Goal: Information Seeking & Learning: Learn about a topic

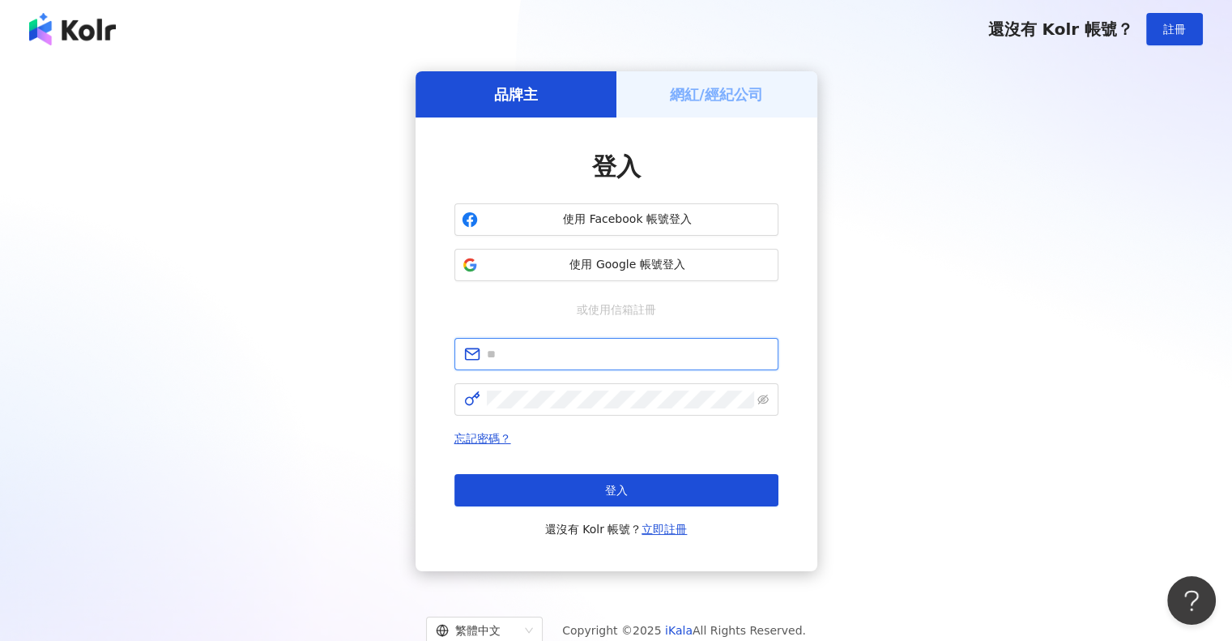
click at [504, 361] on input "text" at bounding box center [628, 354] width 282 height 18
paste input "**********"
drag, startPoint x: 658, startPoint y: 356, endPoint x: 382, endPoint y: 347, distance: 276.3
click at [382, 347] on div "**********" at bounding box center [615, 321] width 1193 height 500
paste input "text"
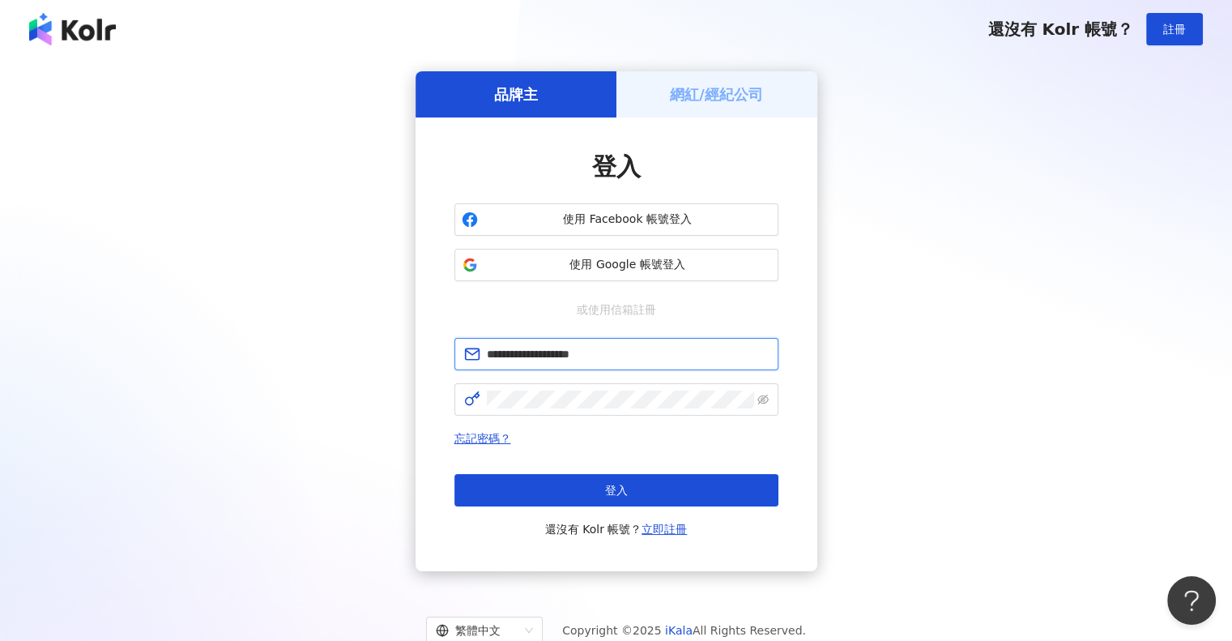
type input "**********"
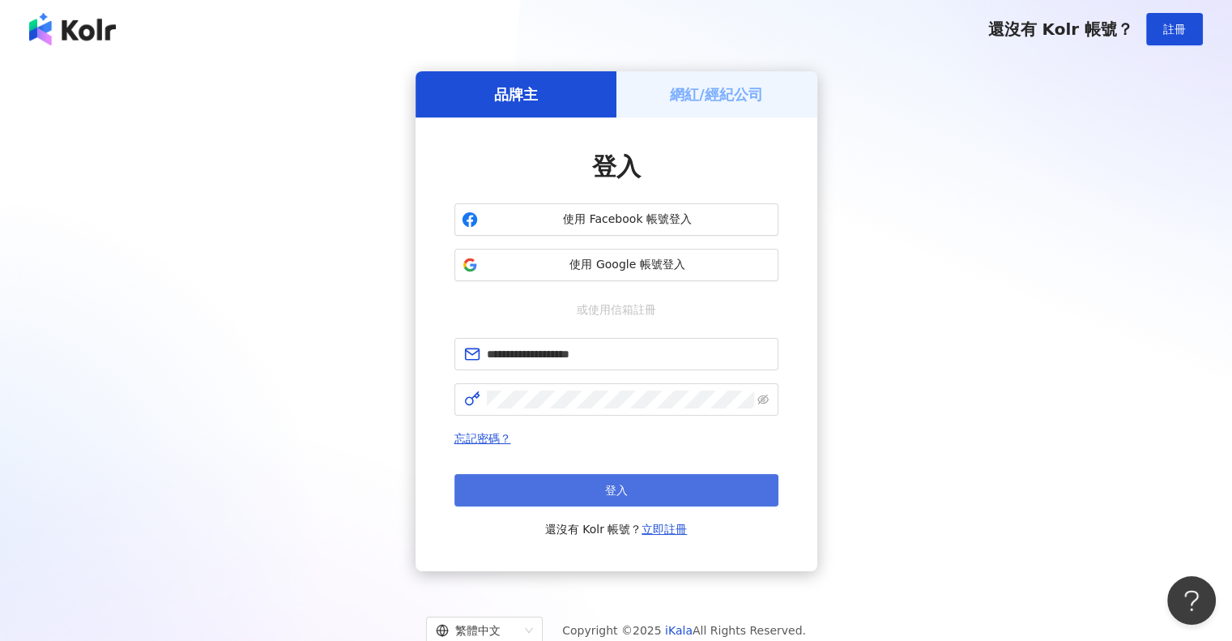
click at [566, 488] on button "登入" at bounding box center [616, 490] width 324 height 32
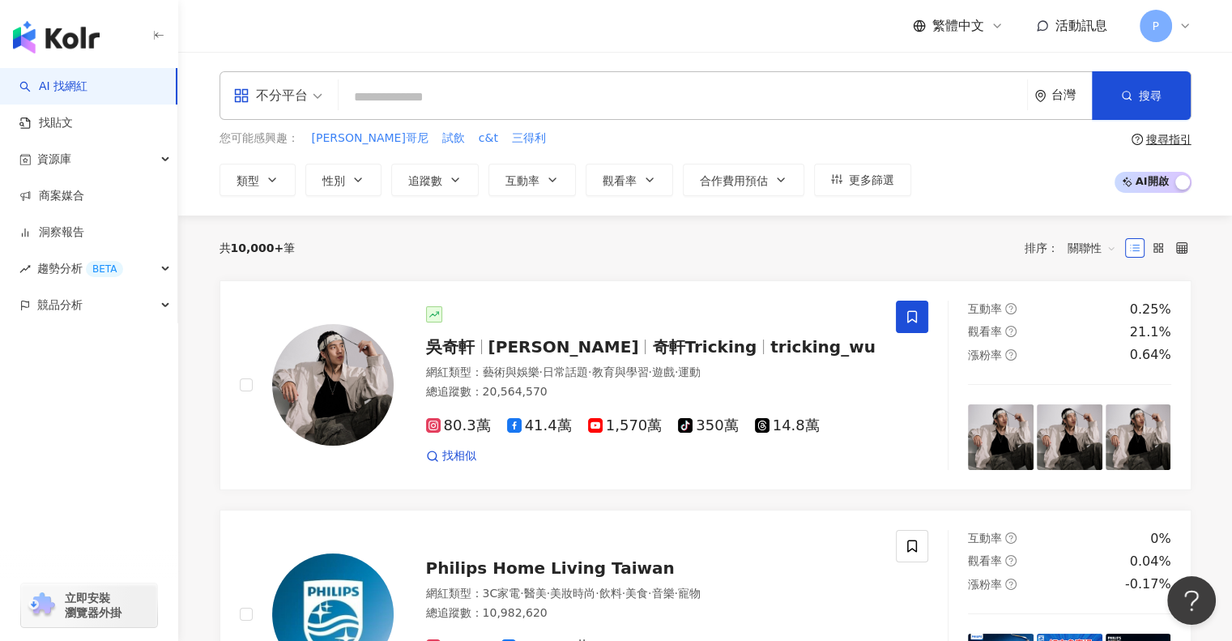
click at [506, 84] on input "search" at bounding box center [683, 97] width 676 height 31
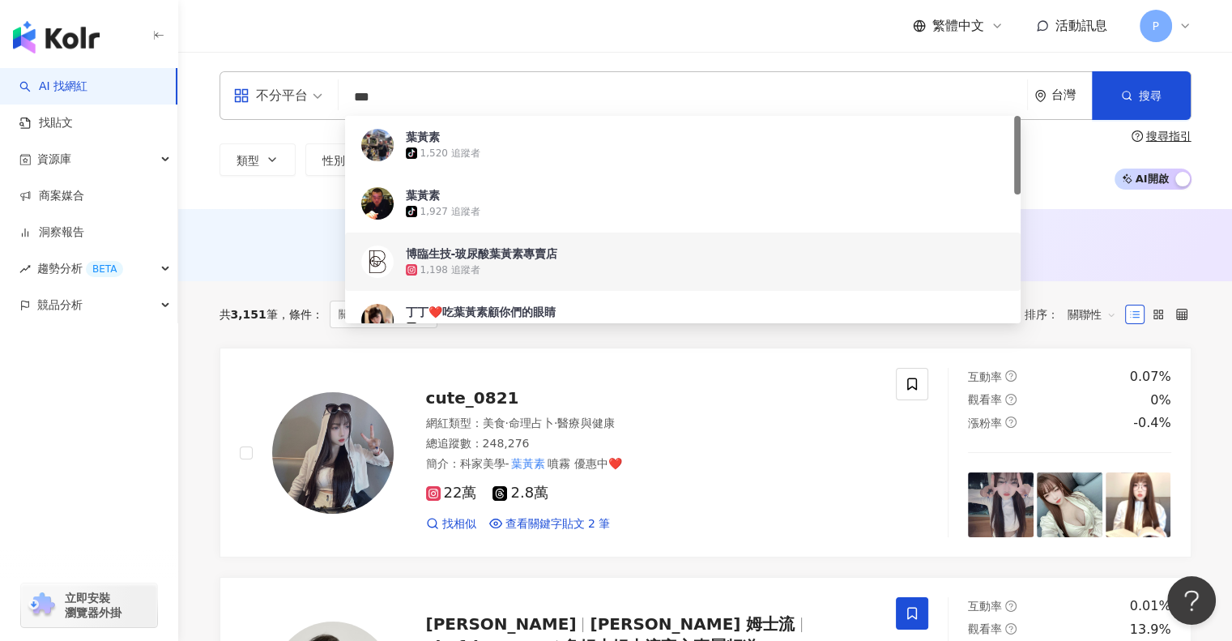
type input "***"
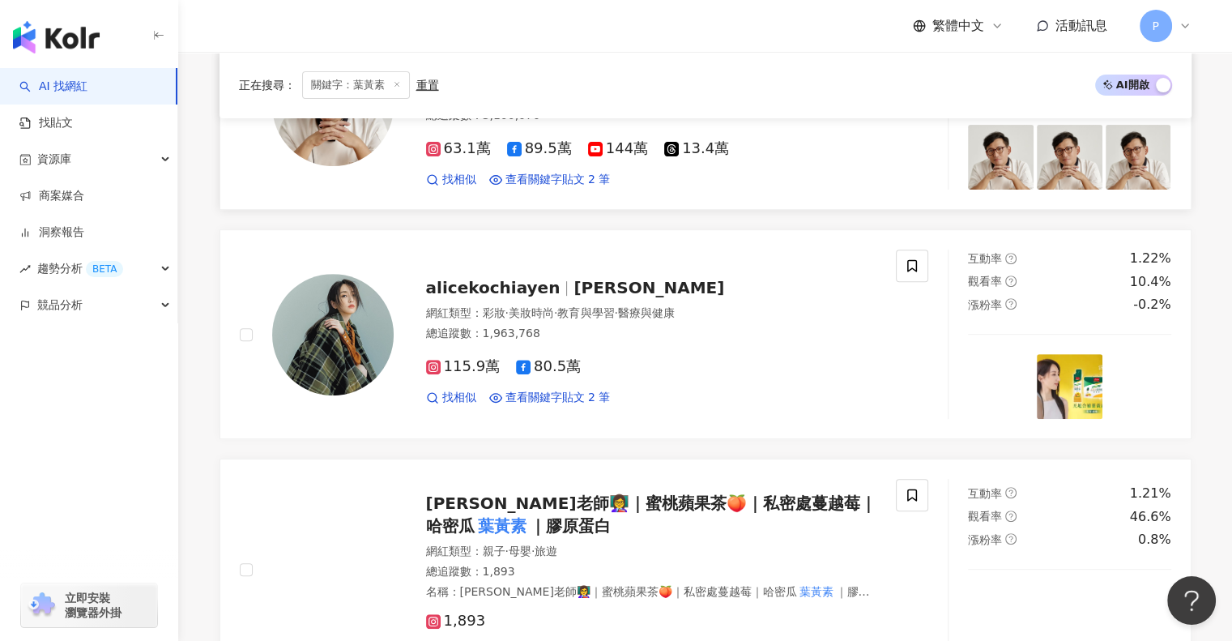
scroll to position [648, 0]
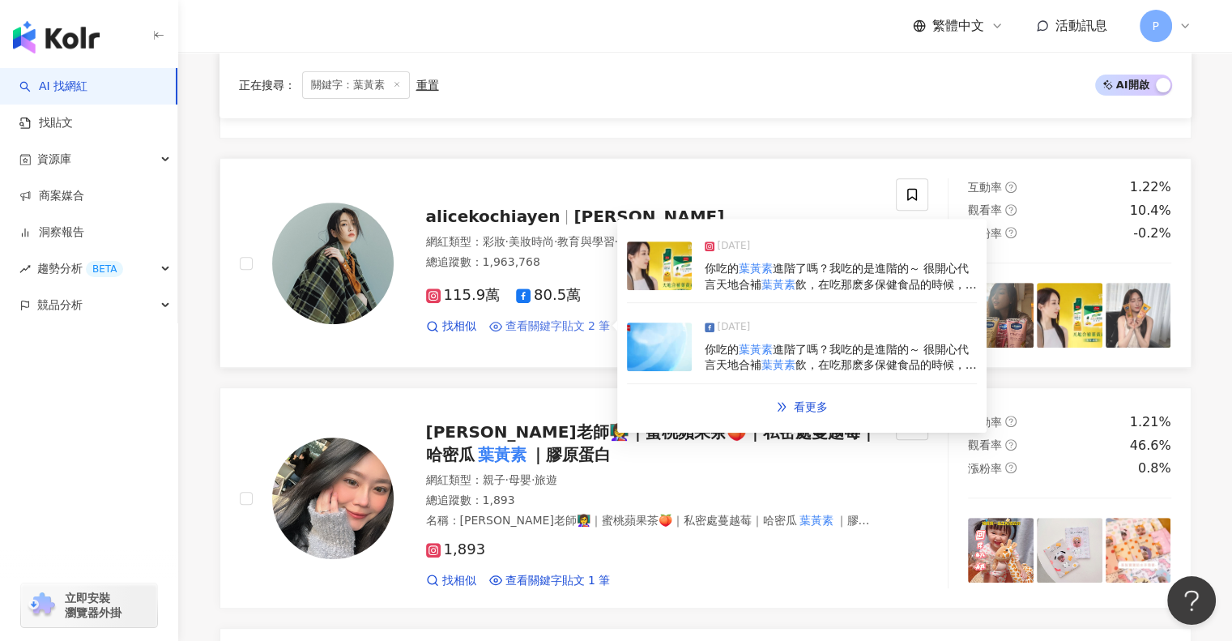
click at [578, 326] on span "查看關鍵字貼文 2 筆" at bounding box center [557, 326] width 105 height 16
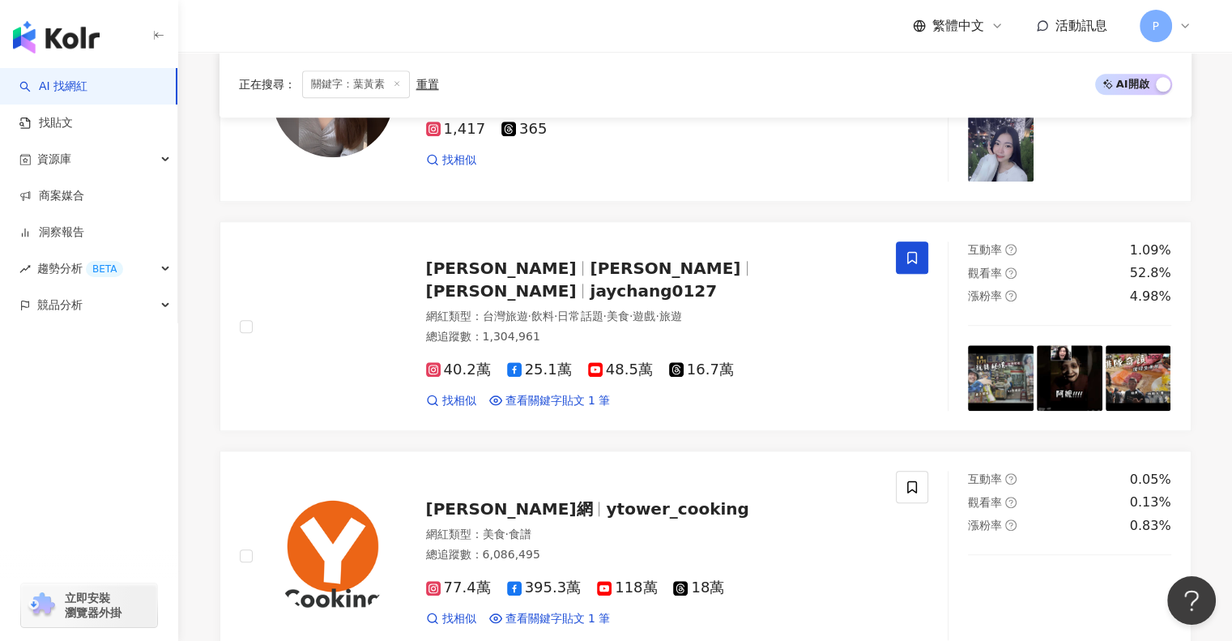
scroll to position [1782, 0]
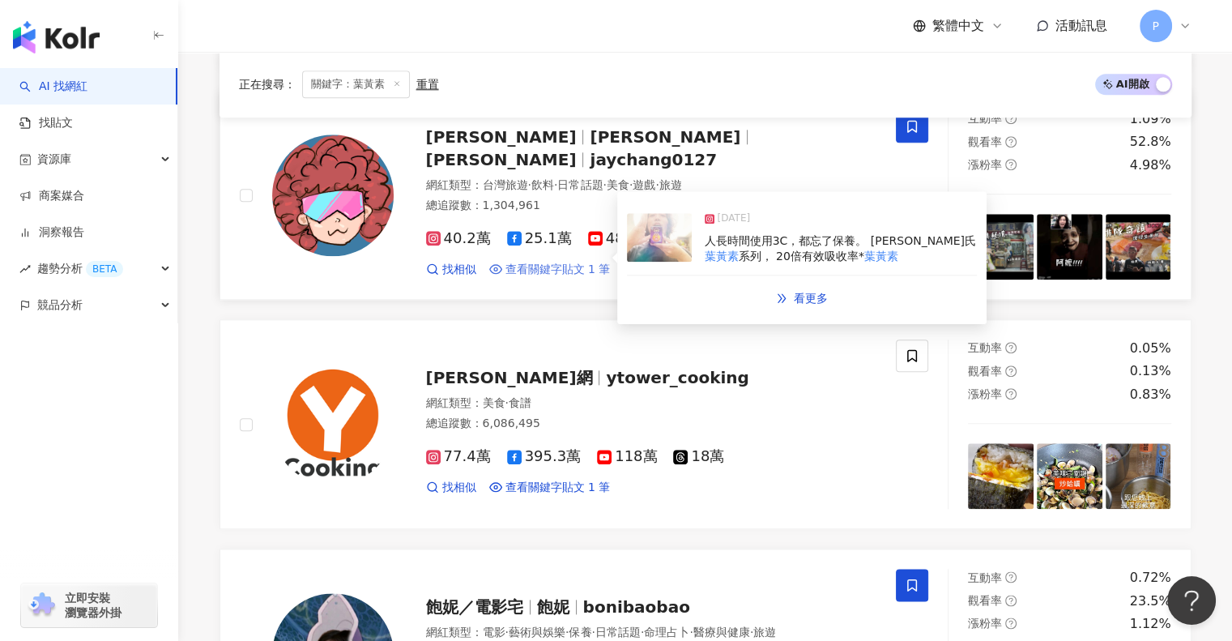
click at [565, 262] on span "查看關鍵字貼文 1 筆" at bounding box center [557, 270] width 105 height 16
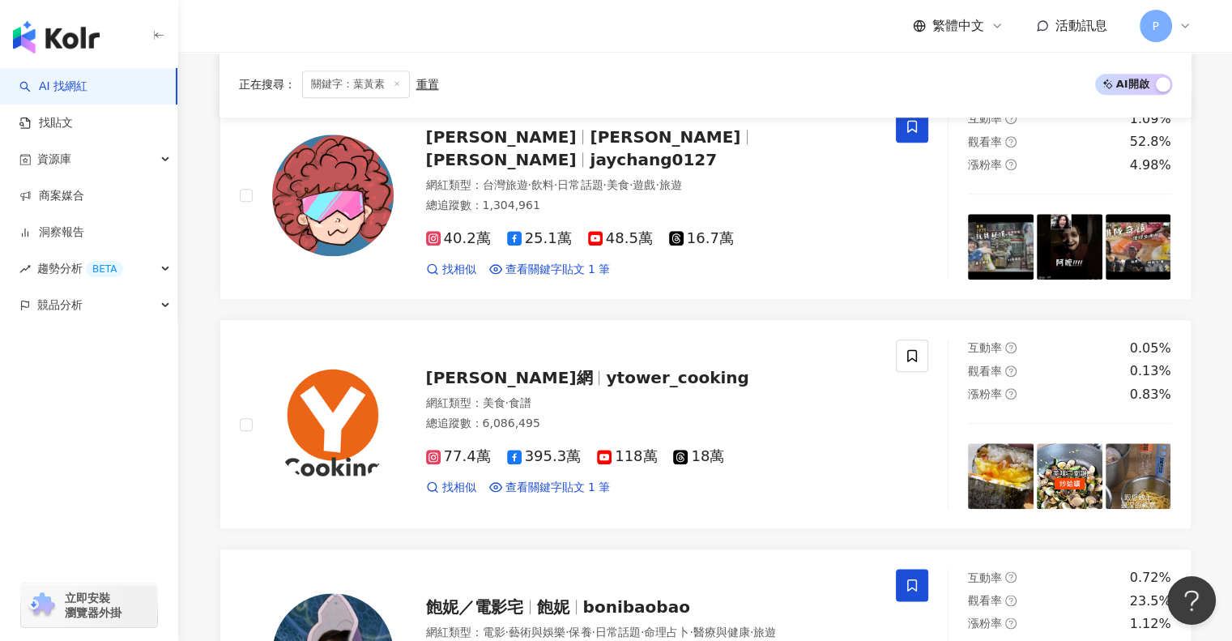
scroll to position [2106, 0]
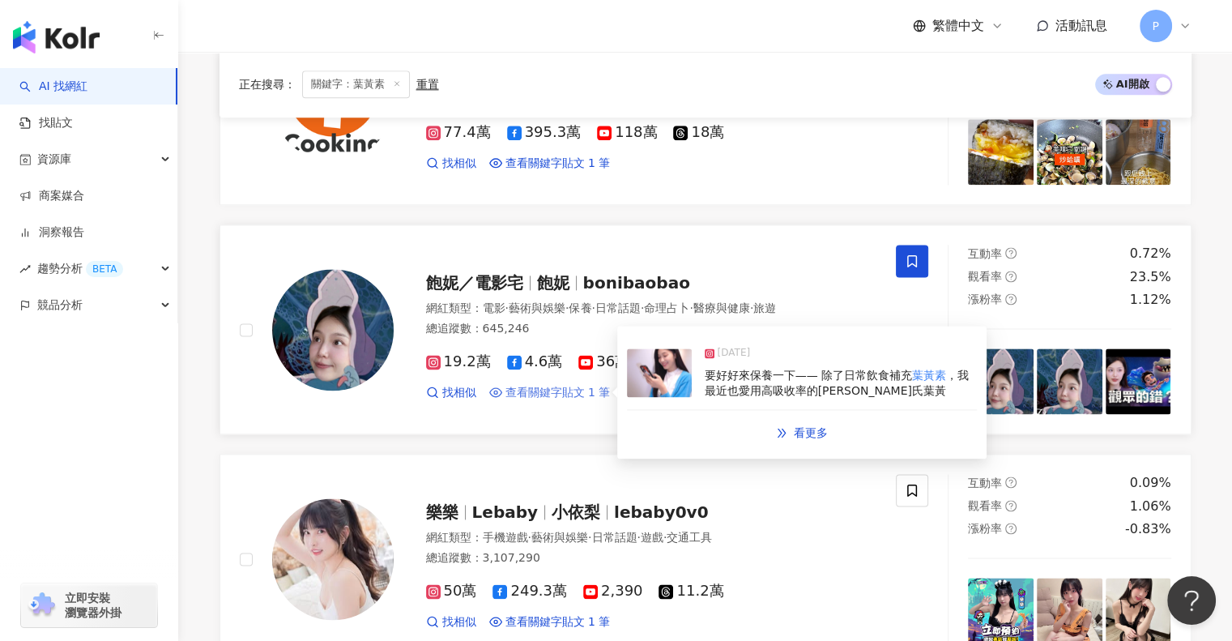
click at [531, 389] on span "查看關鍵字貼文 1 筆" at bounding box center [557, 393] width 105 height 16
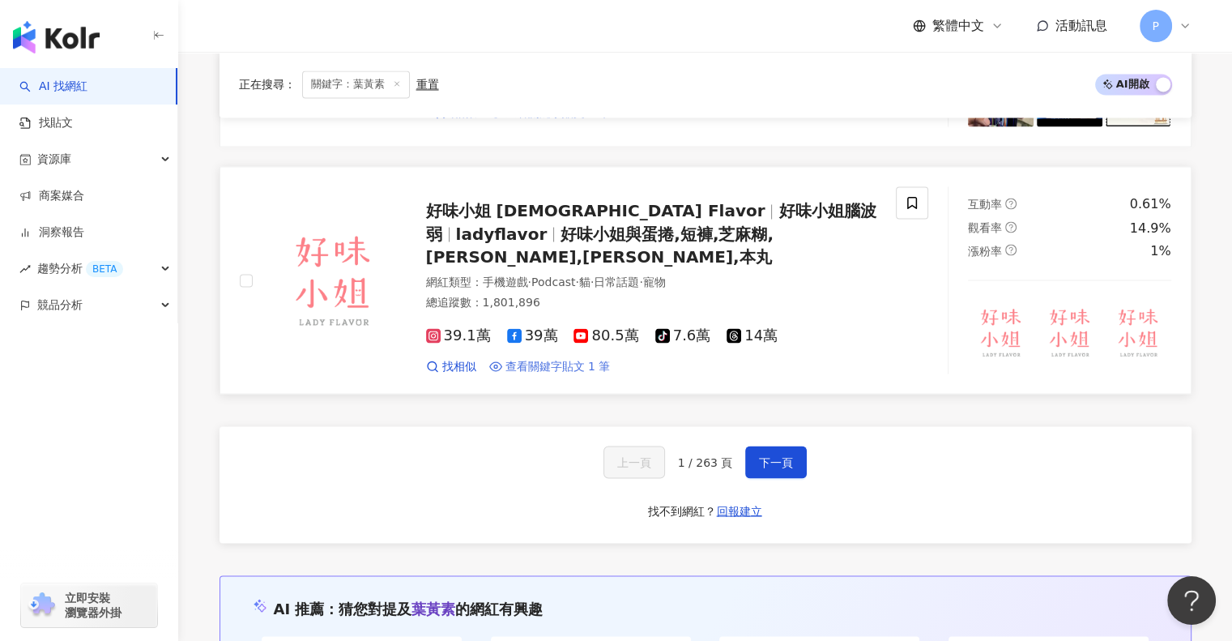
scroll to position [2916, 0]
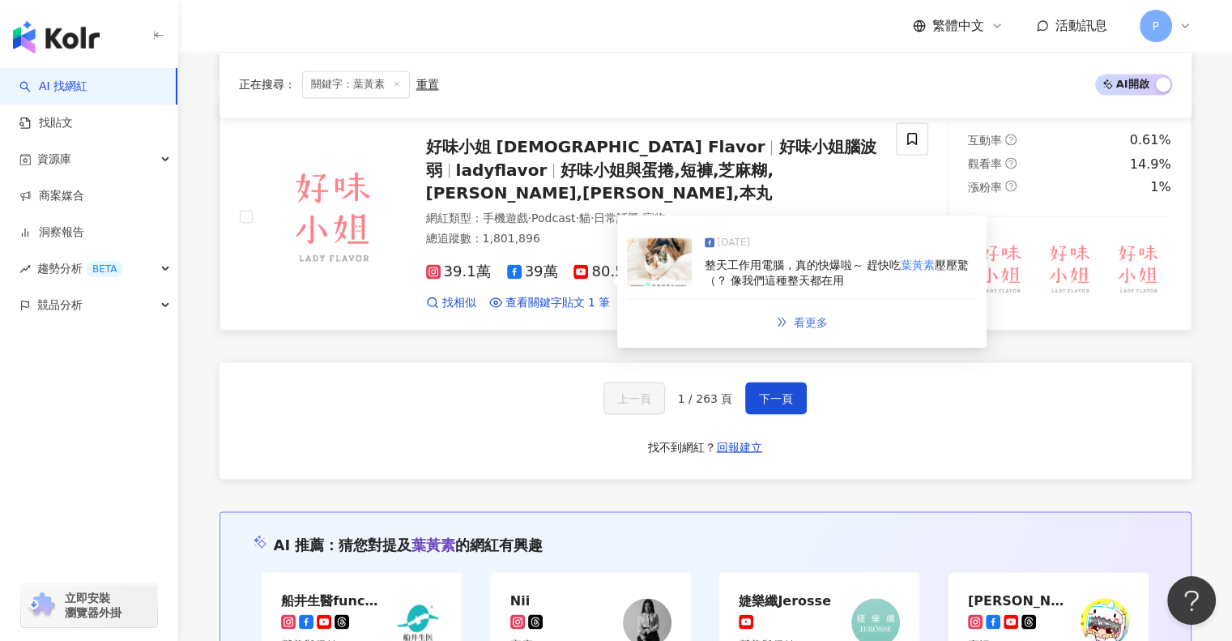
click at [789, 308] on link "看更多" at bounding box center [802, 321] width 86 height 32
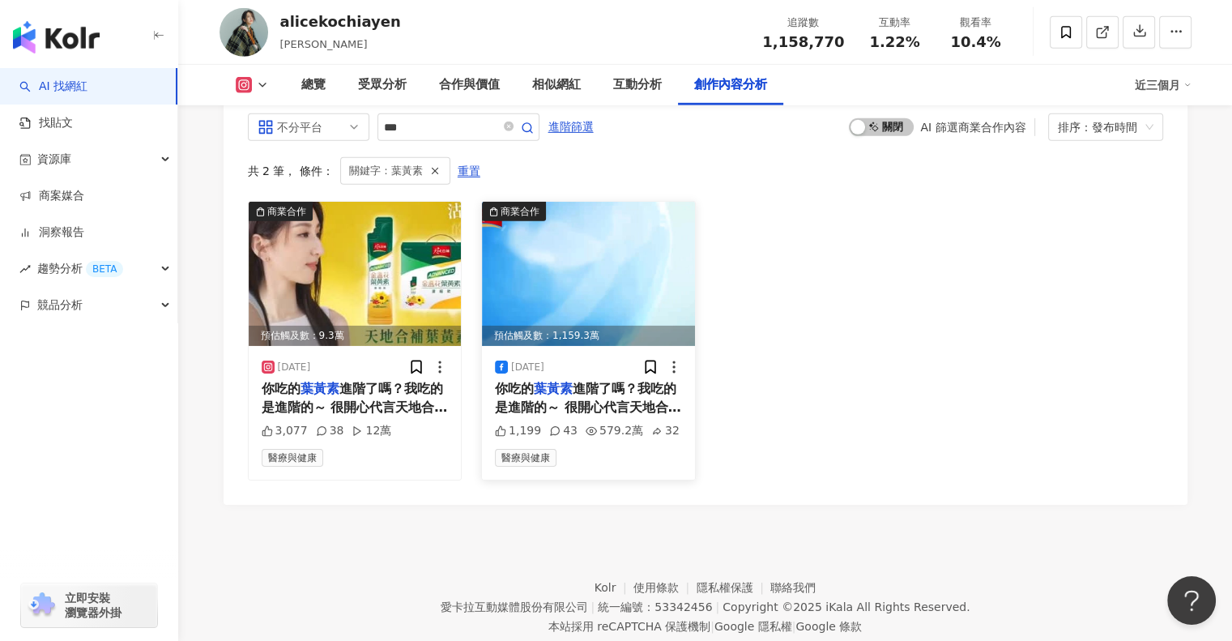
click at [579, 233] on img at bounding box center [588, 274] width 213 height 144
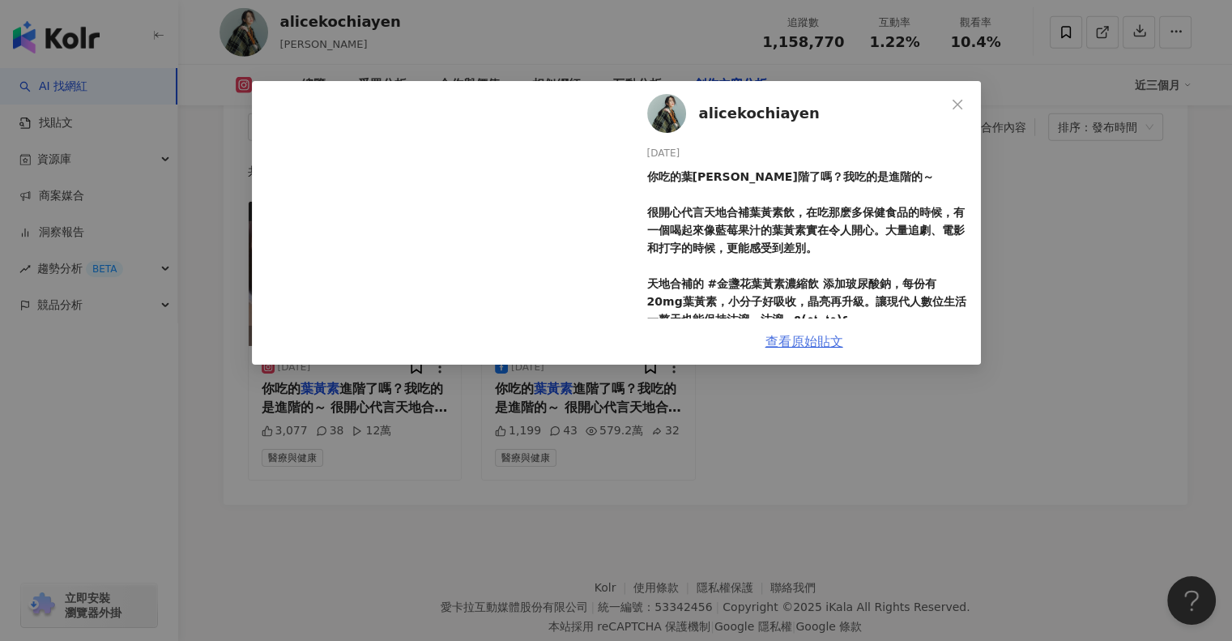
click at [789, 335] on link "查看原始貼文" at bounding box center [804, 341] width 78 height 15
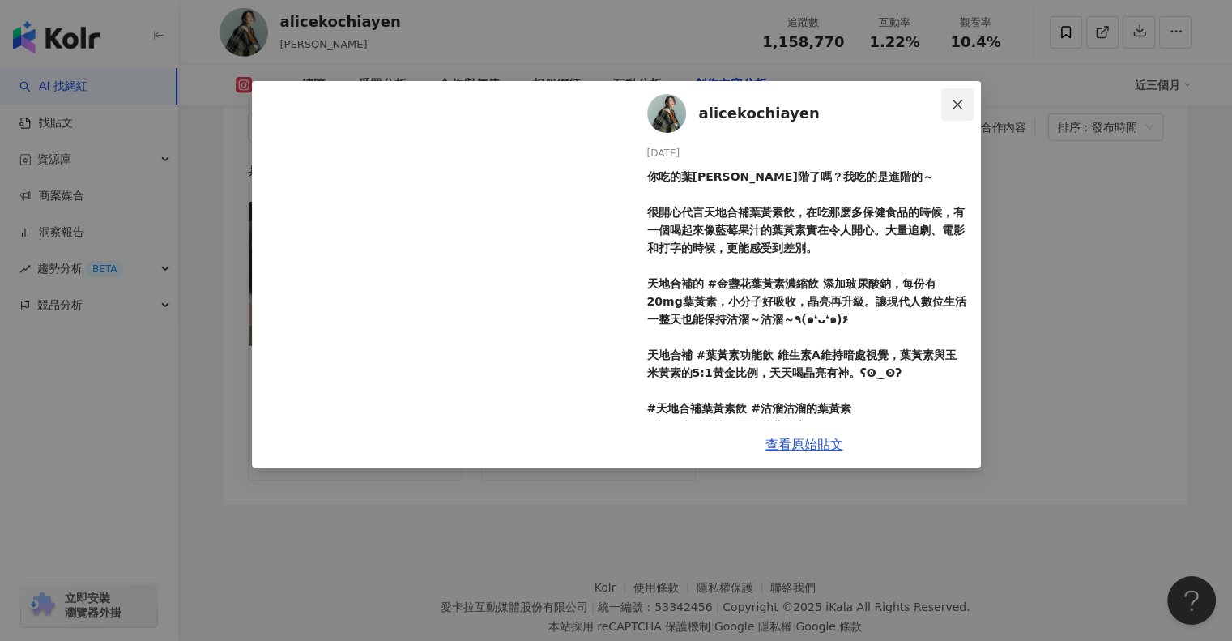
click at [962, 106] on icon "close" at bounding box center [957, 104] width 13 height 13
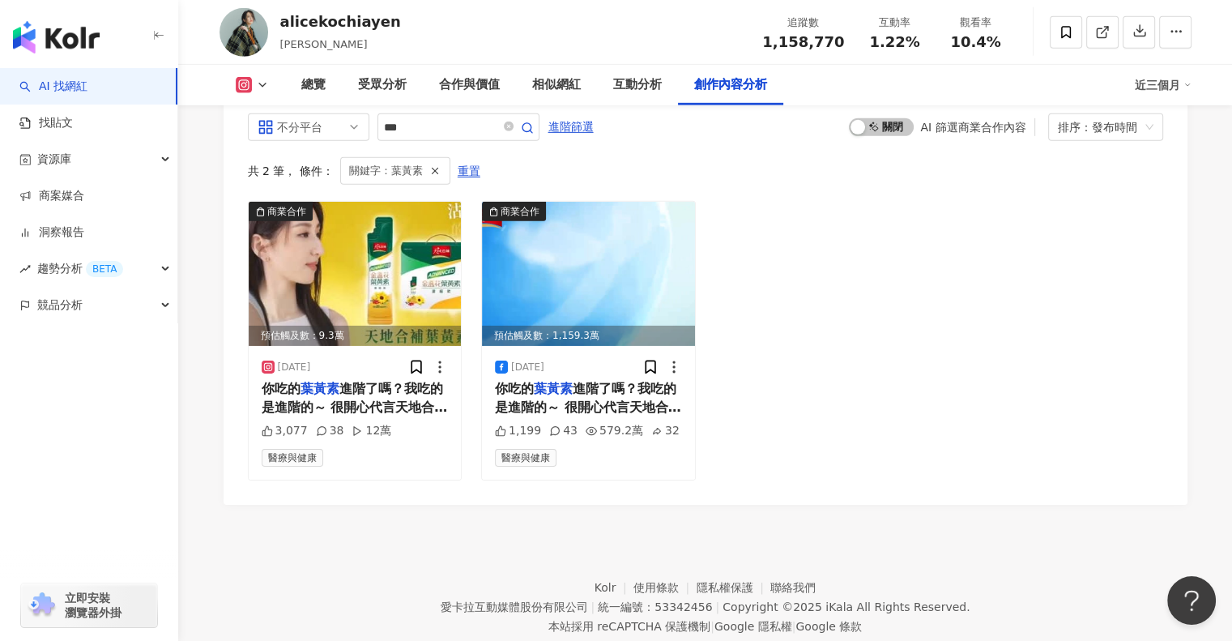
scroll to position [4981, 0]
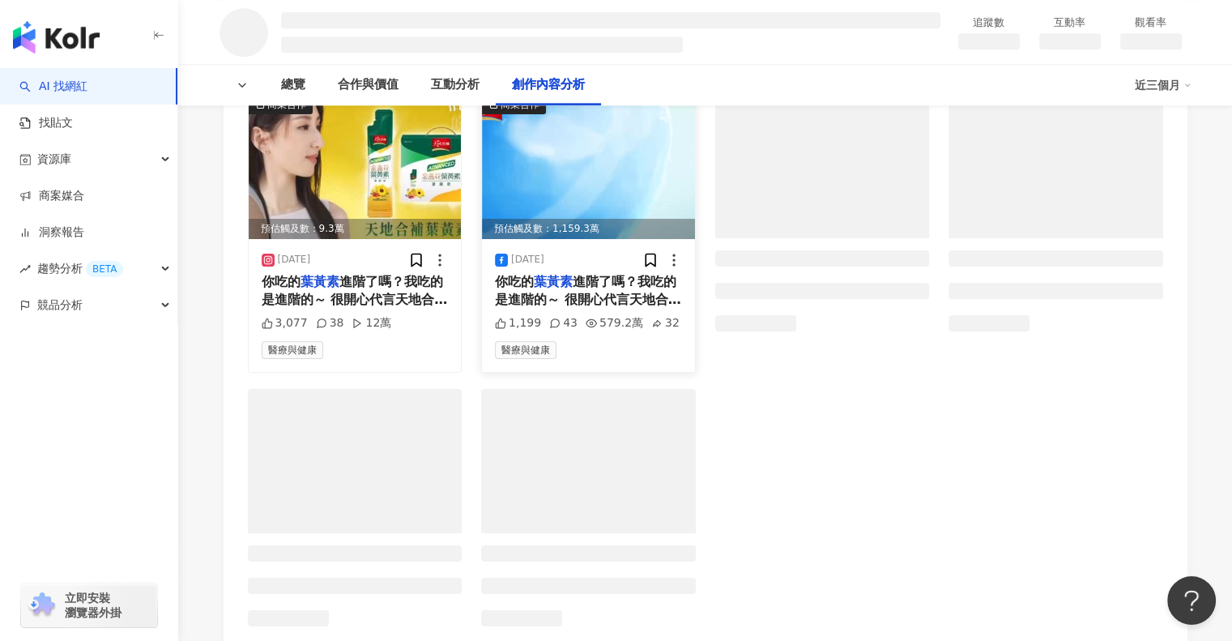
scroll to position [2020, 0]
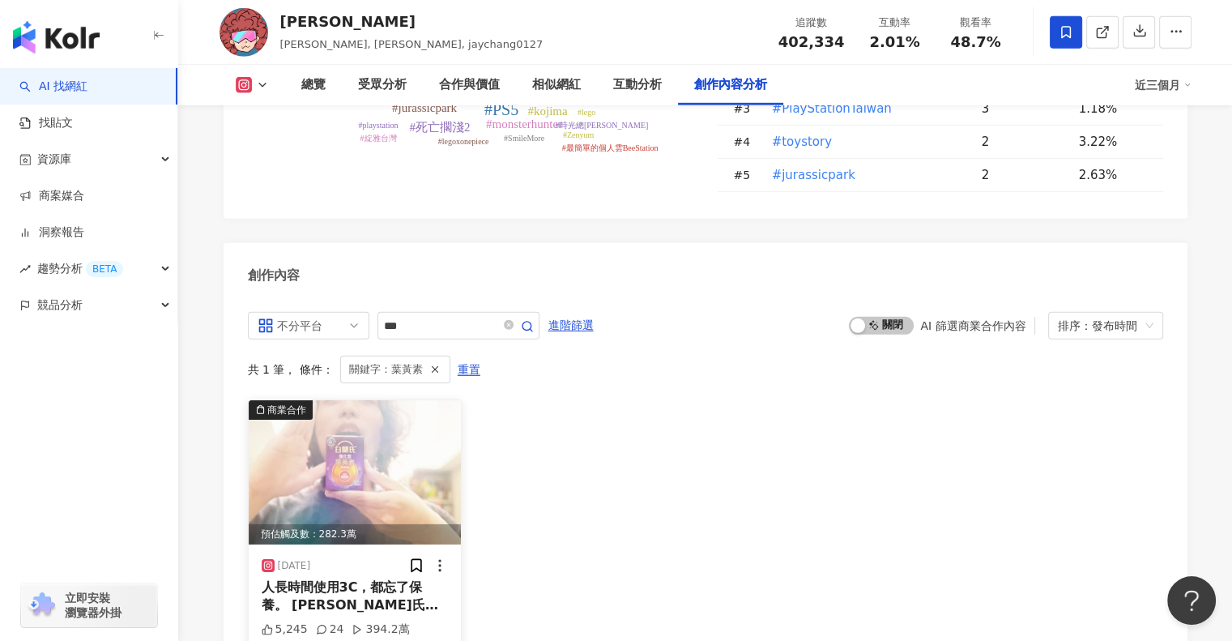
click at [386, 400] on img at bounding box center [355, 472] width 213 height 144
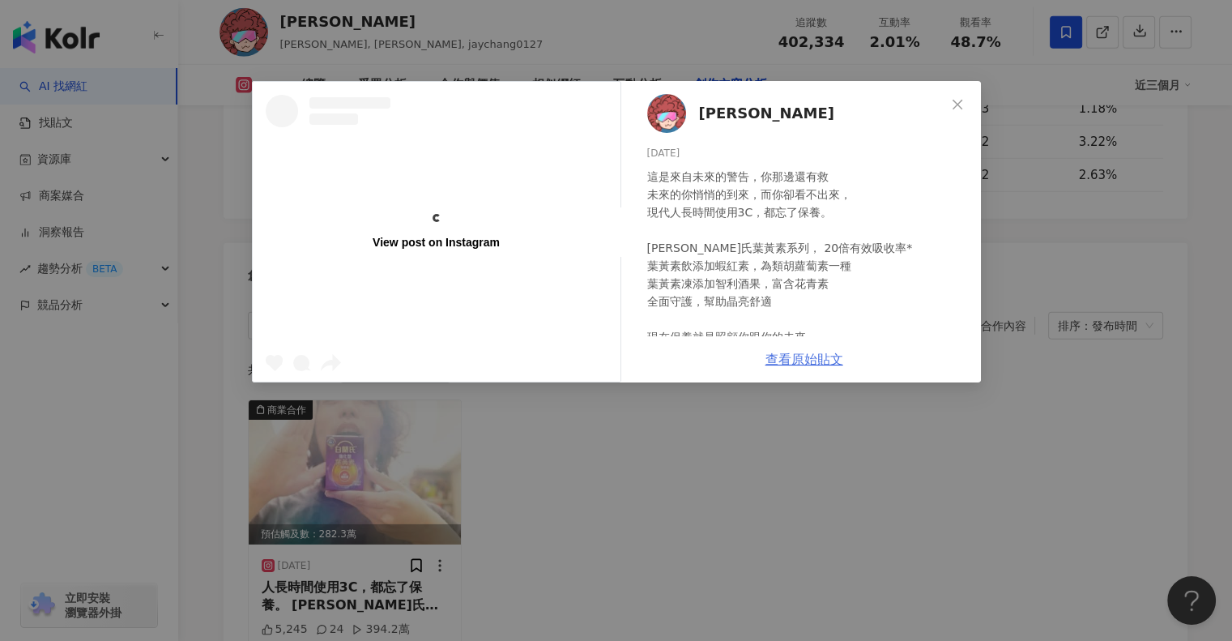
click at [765, 357] on link "查看原始貼文" at bounding box center [804, 359] width 78 height 15
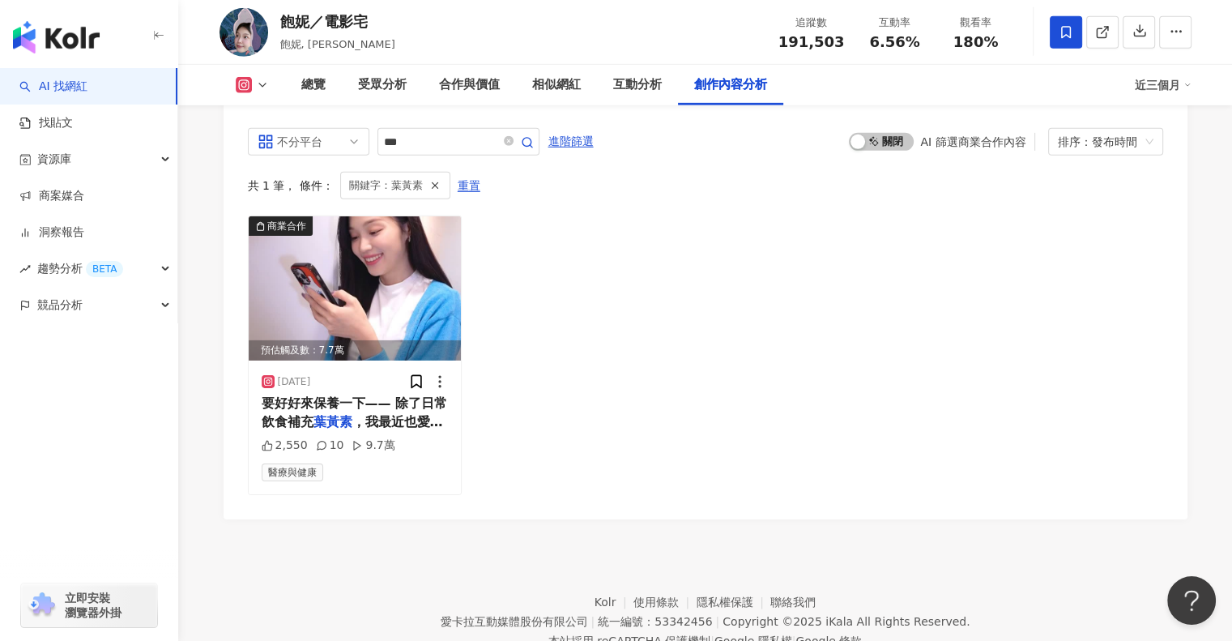
scroll to position [5135, 0]
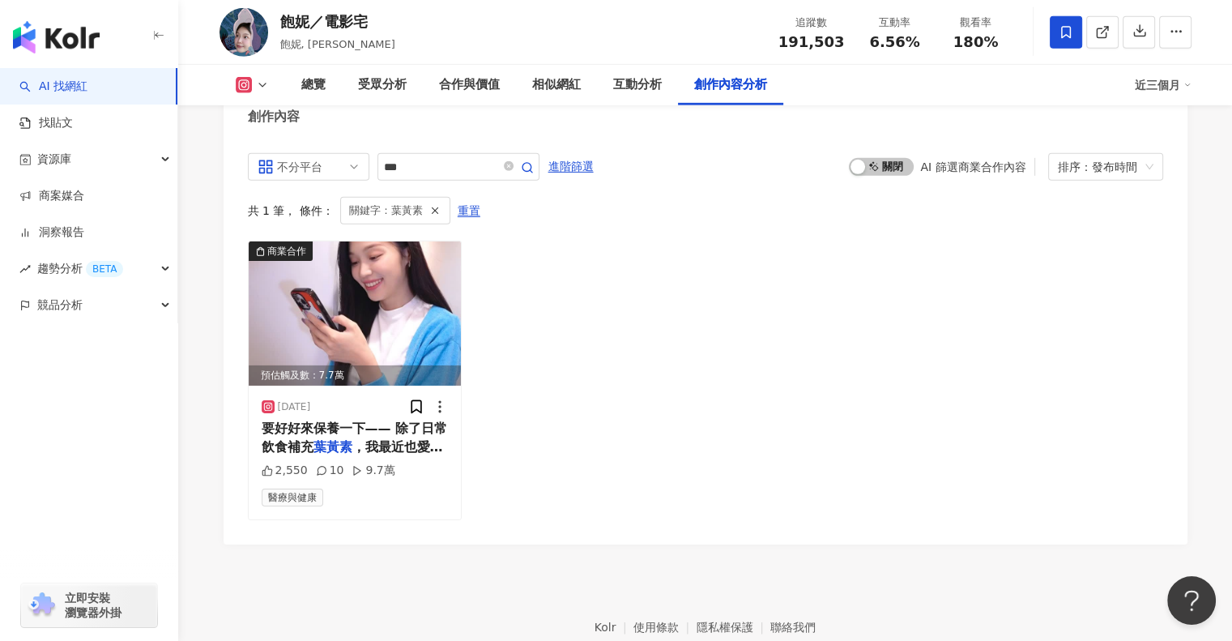
click at [386, 258] on div "不分平台 *** 進階篩選 啟動 關閉 AI 篩選商業合作內容 排序：發布時間 共 1 筆 ， 條件： 關鍵字：葉黃素 重置 商業合作 預估觸及數：7.7萬 …" at bounding box center [705, 336] width 915 height 366
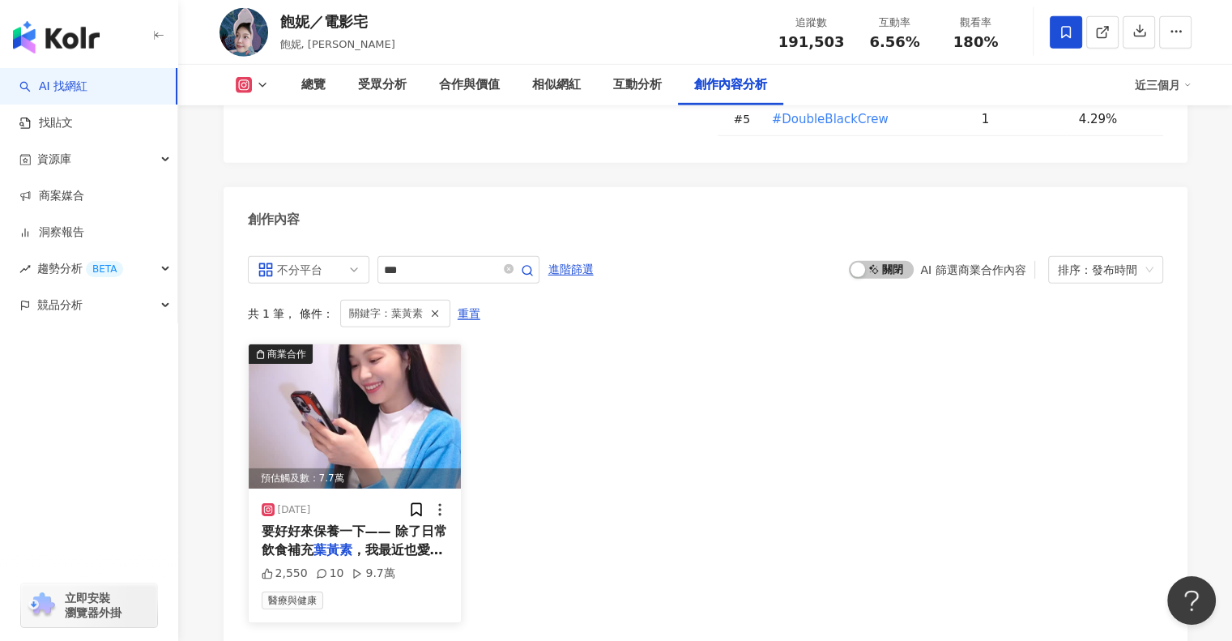
click at [408, 345] on img at bounding box center [355, 416] width 213 height 144
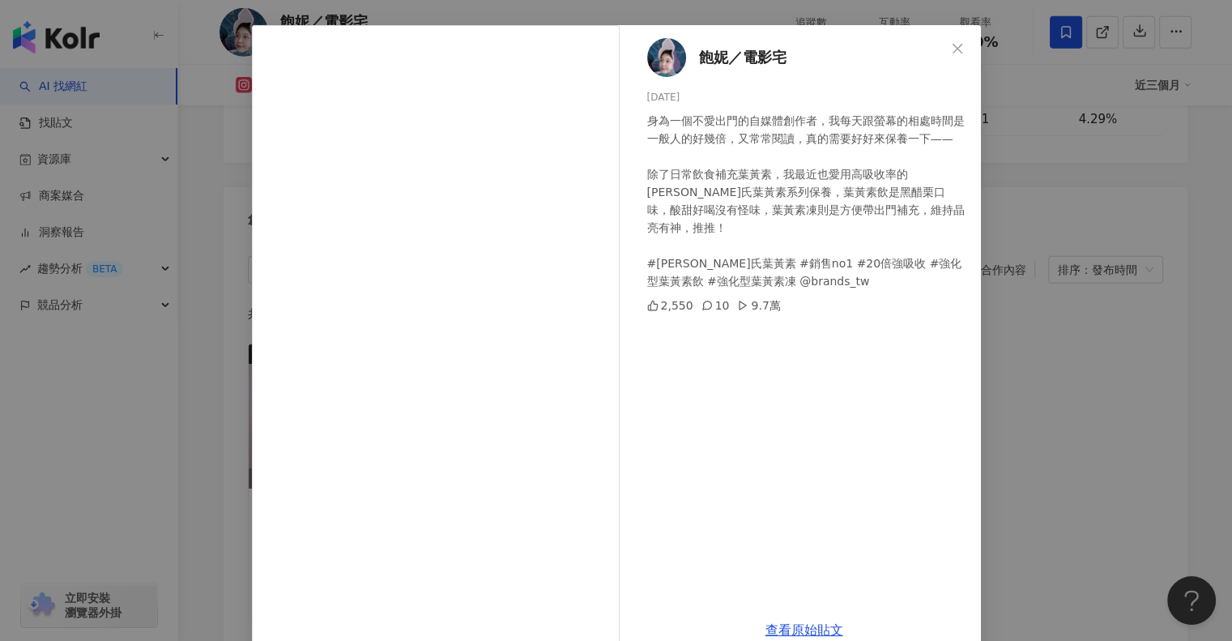
scroll to position [87, 0]
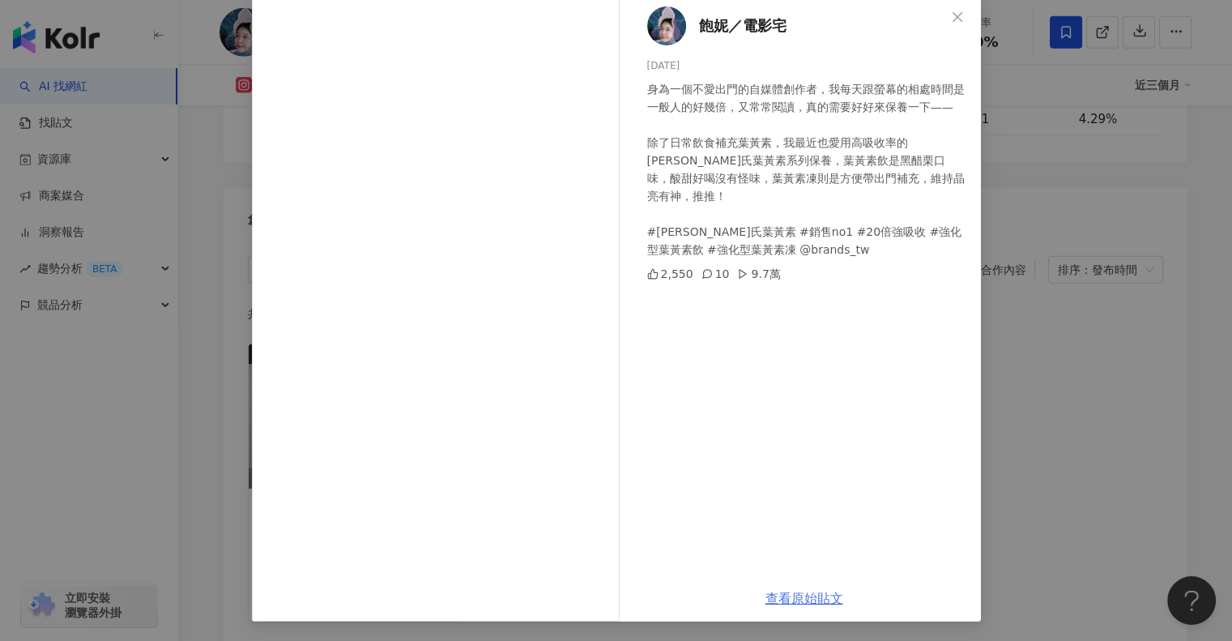
click at [803, 599] on link "查看原始貼文" at bounding box center [804, 597] width 78 height 15
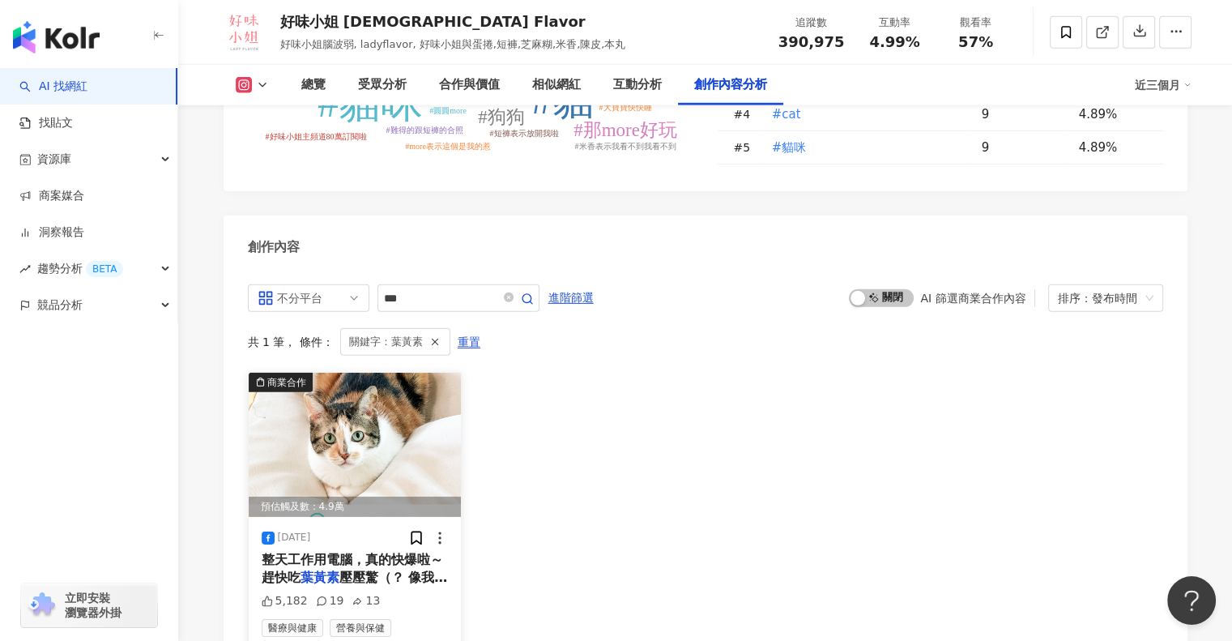
click at [396, 497] on div "預估觸及數：4.9萬" at bounding box center [355, 507] width 213 height 20
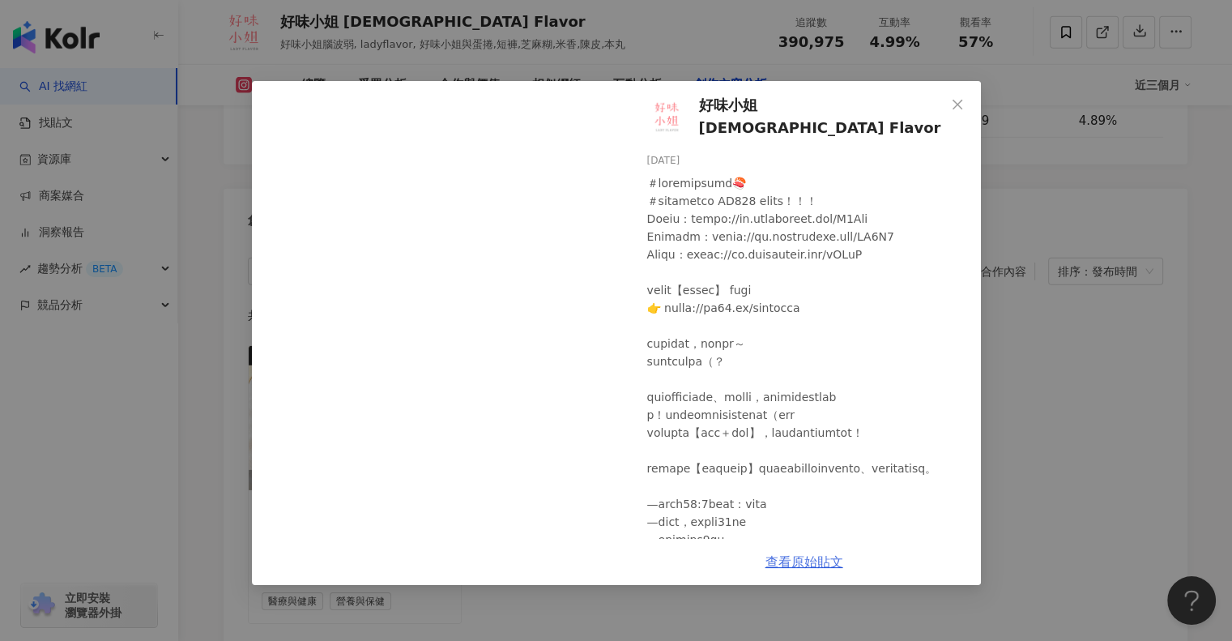
click at [824, 558] on link "查看原始貼文" at bounding box center [804, 561] width 78 height 15
click at [956, 104] on icon "close" at bounding box center [958, 104] width 10 height 10
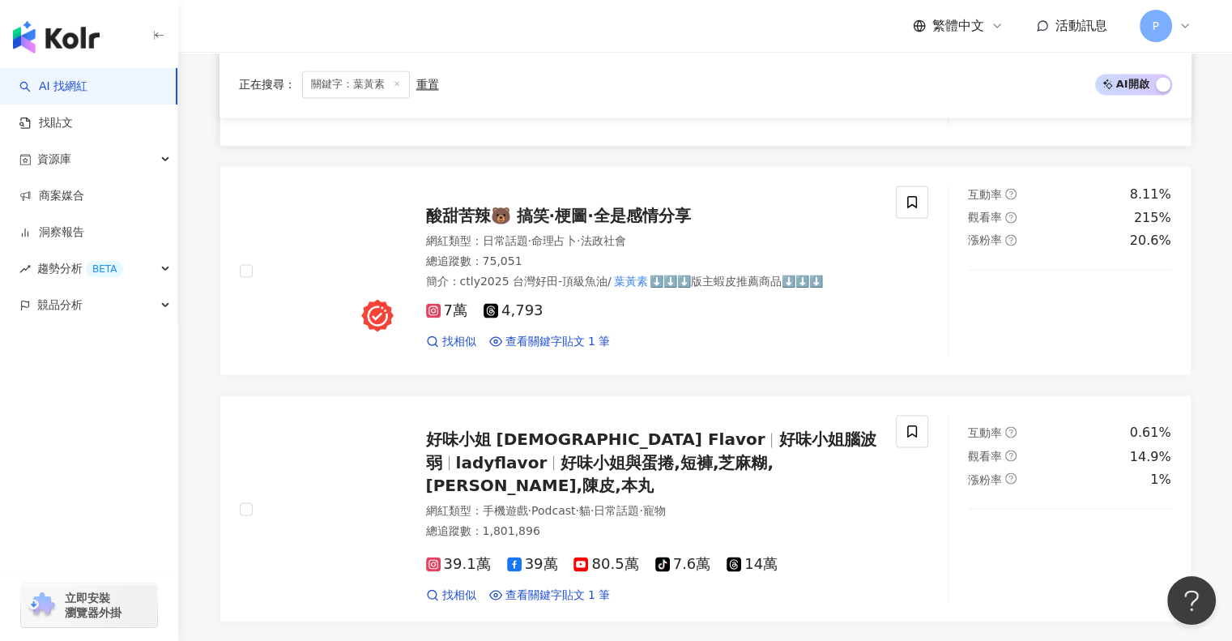
scroll to position [2835, 0]
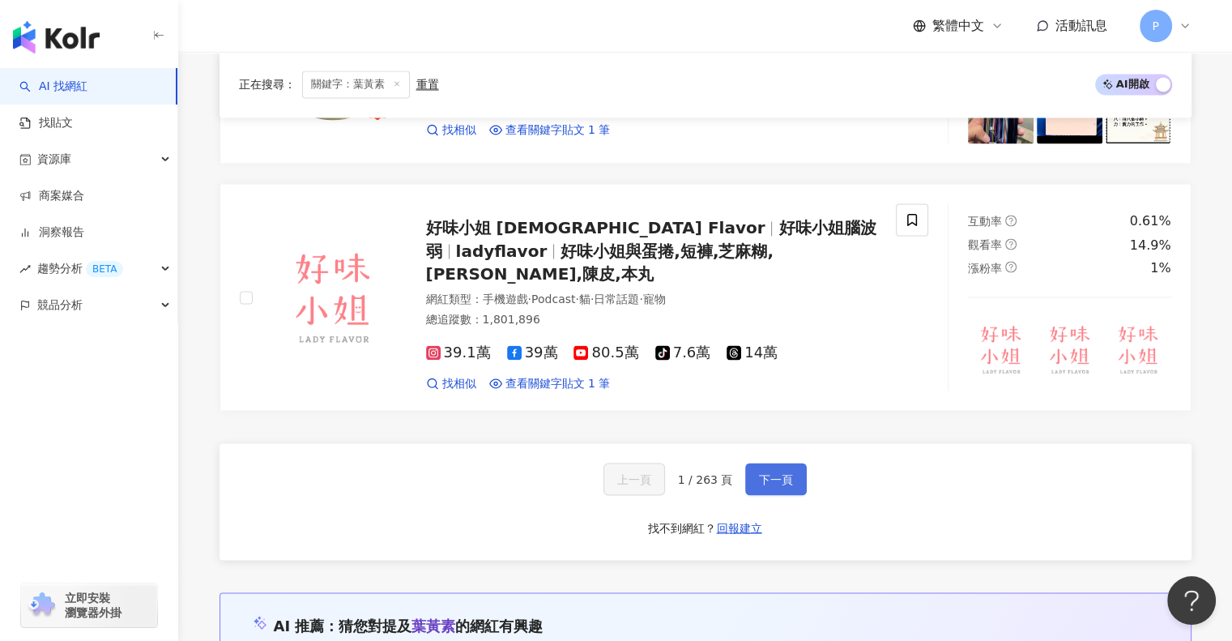
click at [761, 472] on span "下一頁" at bounding box center [776, 478] width 34 height 13
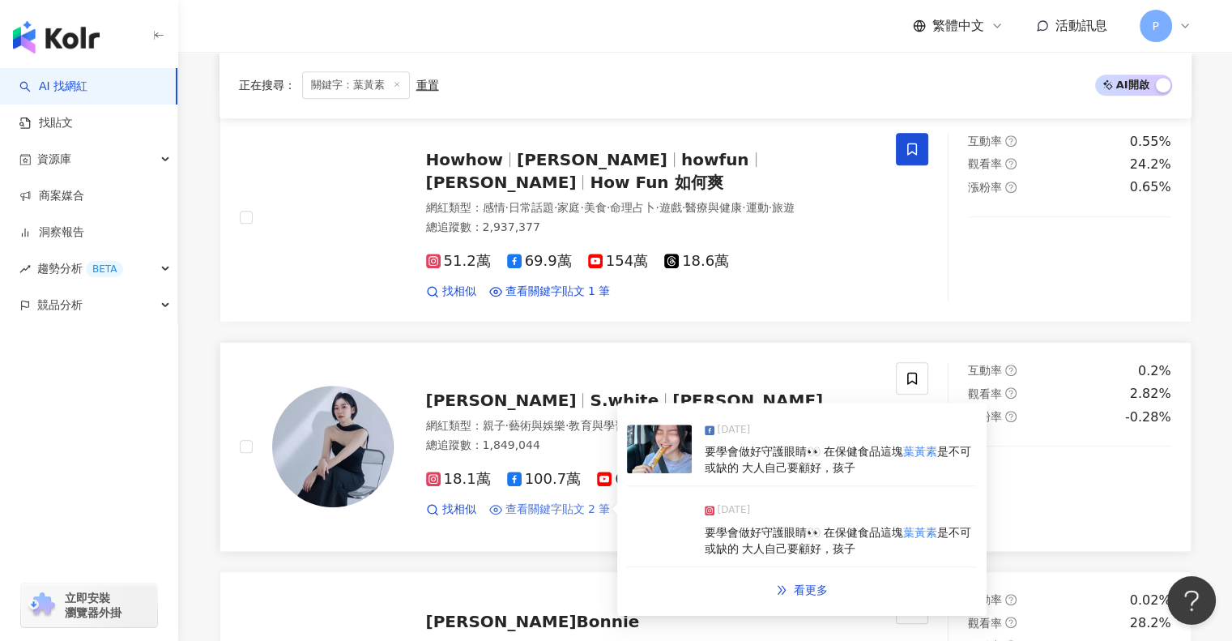
scroll to position [1066, 0]
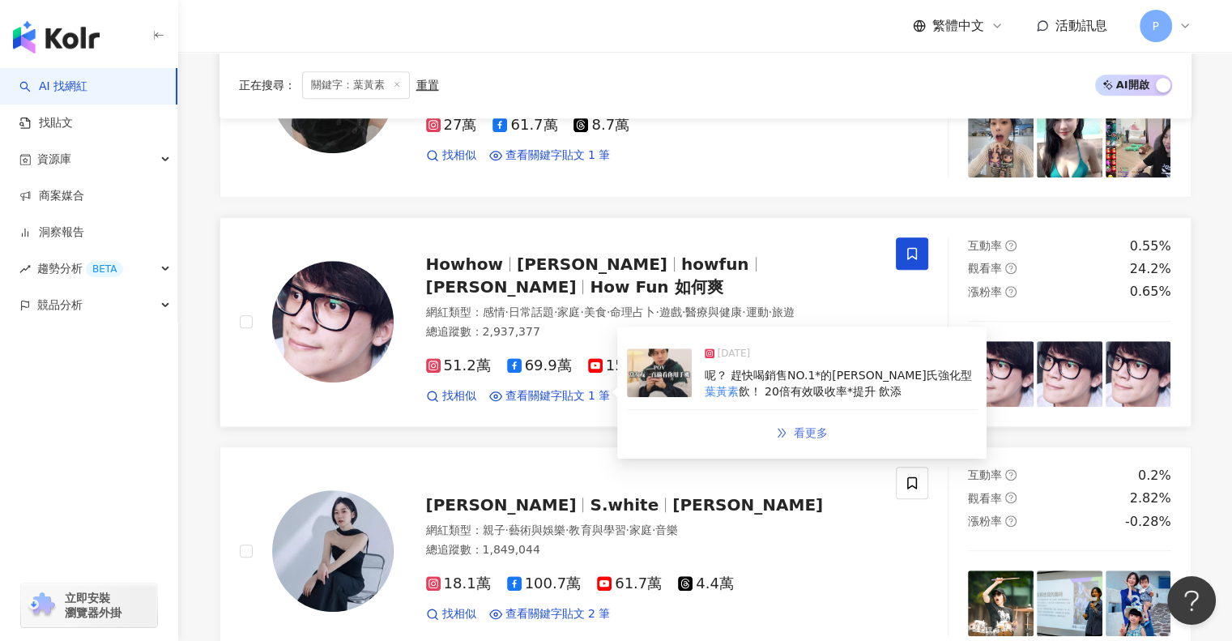
click at [809, 426] on span "看更多" at bounding box center [811, 432] width 34 height 13
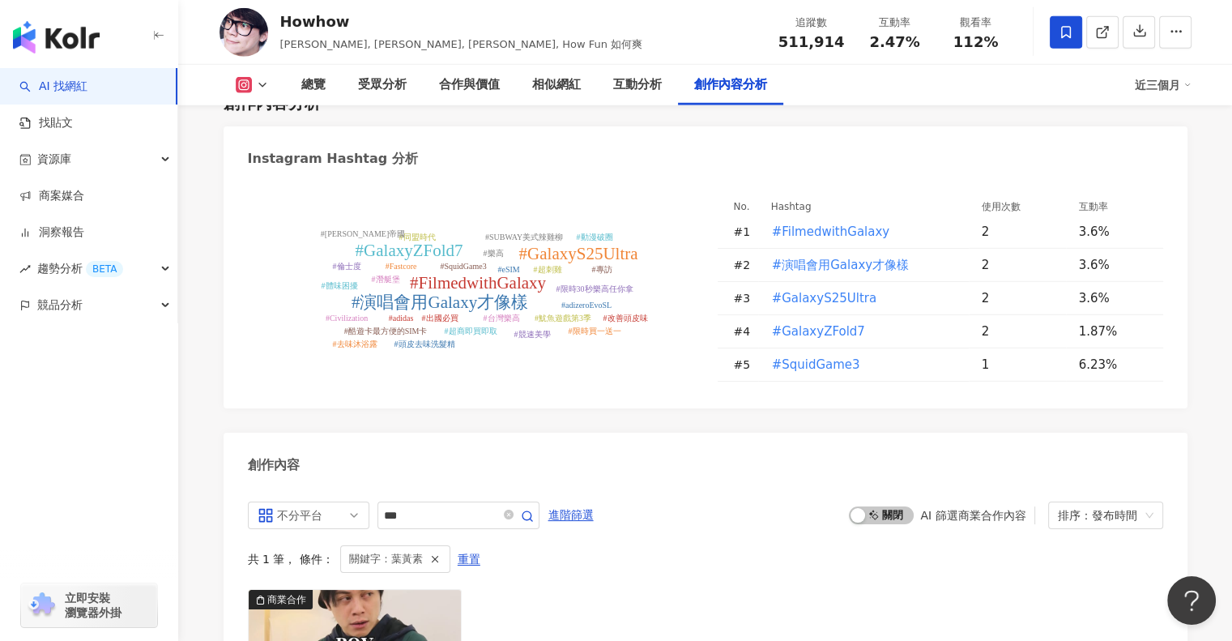
scroll to position [5051, 0]
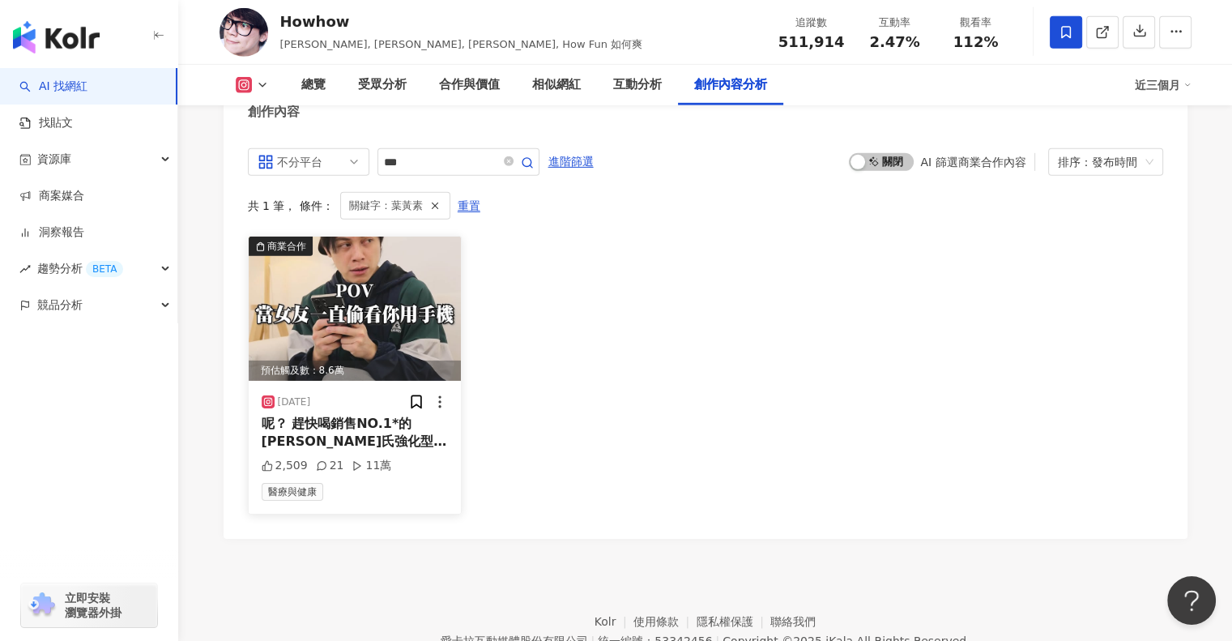
click at [402, 427] on div "[DATE] 呢？ 趕快喝銷售NO.1*的[PERSON_NAME]氏強化型 葉黃素 飲！ 20倍有效吸收率*提升 飲添 2,509 21 11萬 醫療與健康" at bounding box center [355, 447] width 213 height 133
click at [331, 483] on div "醫療與健康" at bounding box center [355, 492] width 187 height 18
click at [311, 483] on span "醫療與健康" at bounding box center [293, 492] width 62 height 18
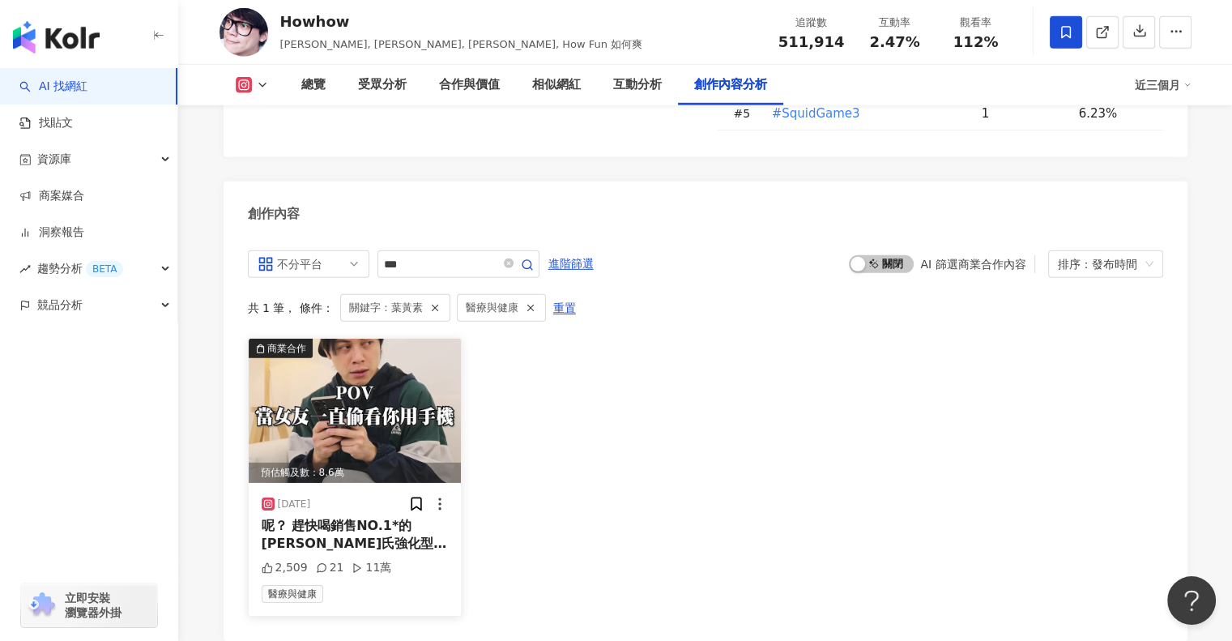
click at [298, 585] on span "醫療與健康" at bounding box center [293, 594] width 62 height 18
click at [417, 372] on img at bounding box center [355, 411] width 213 height 144
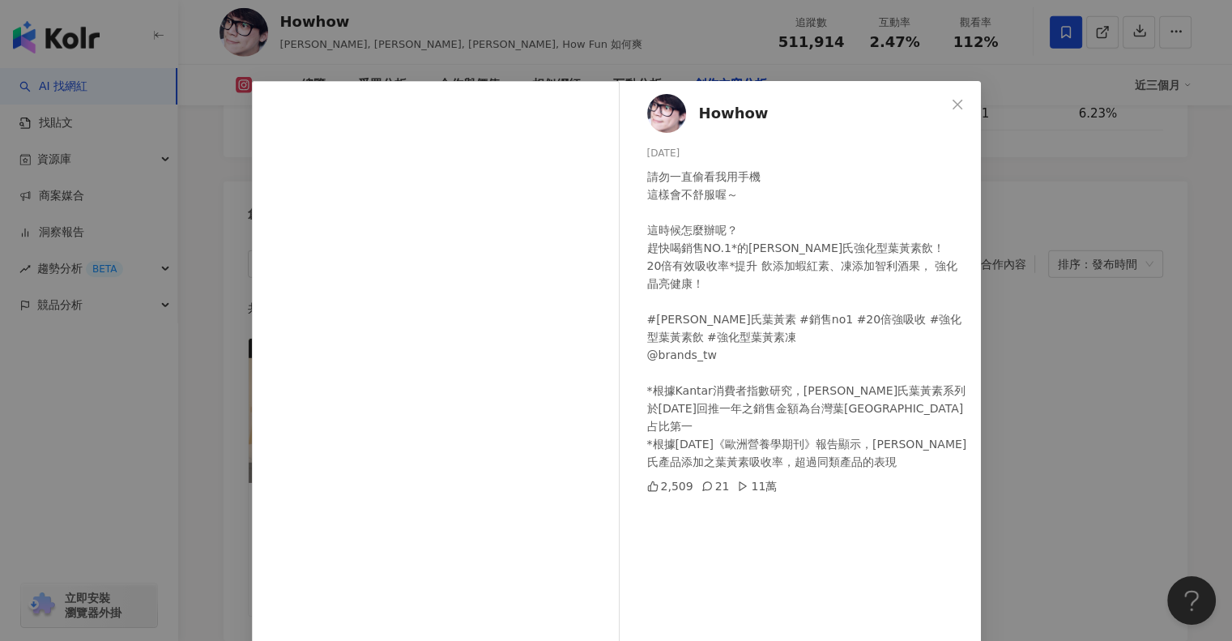
click at [809, 360] on div "請勿一直偷看我用手機 這樣會不舒服喔～ 這時候怎麼辦呢？ 趕快喝銷售NO.1*的白蘭氏強化型葉黃素飲！ 20倍有效吸收率*提升 飲添加蝦紅素、凍添加智利酒果，…" at bounding box center [807, 319] width 321 height 303
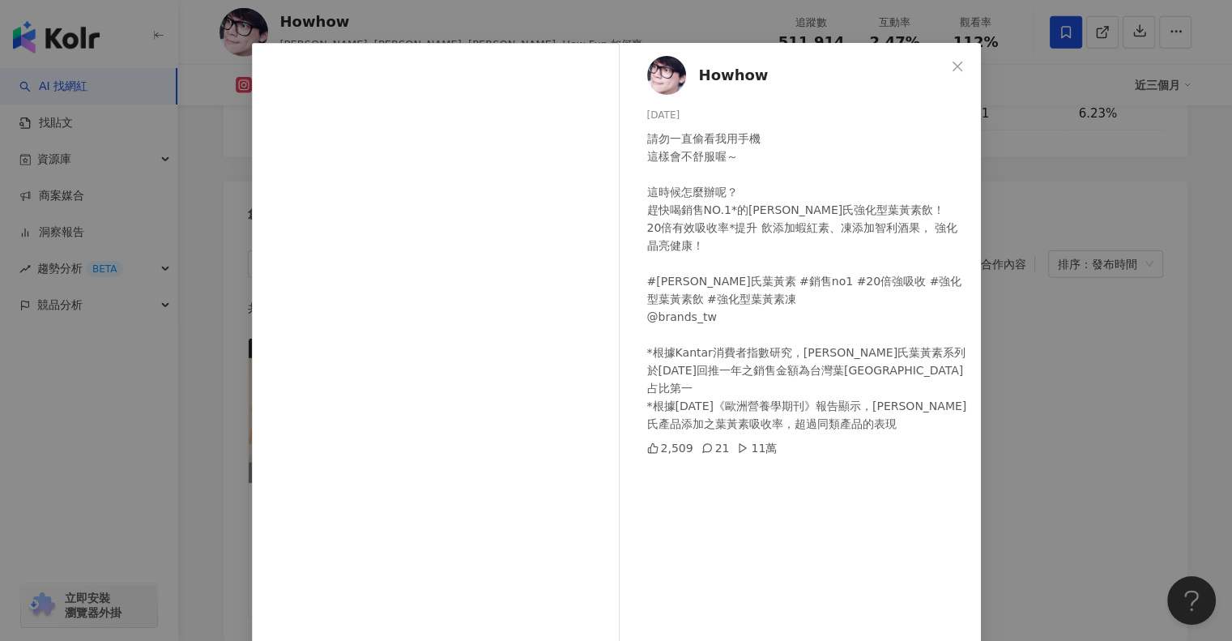
scroll to position [87, 0]
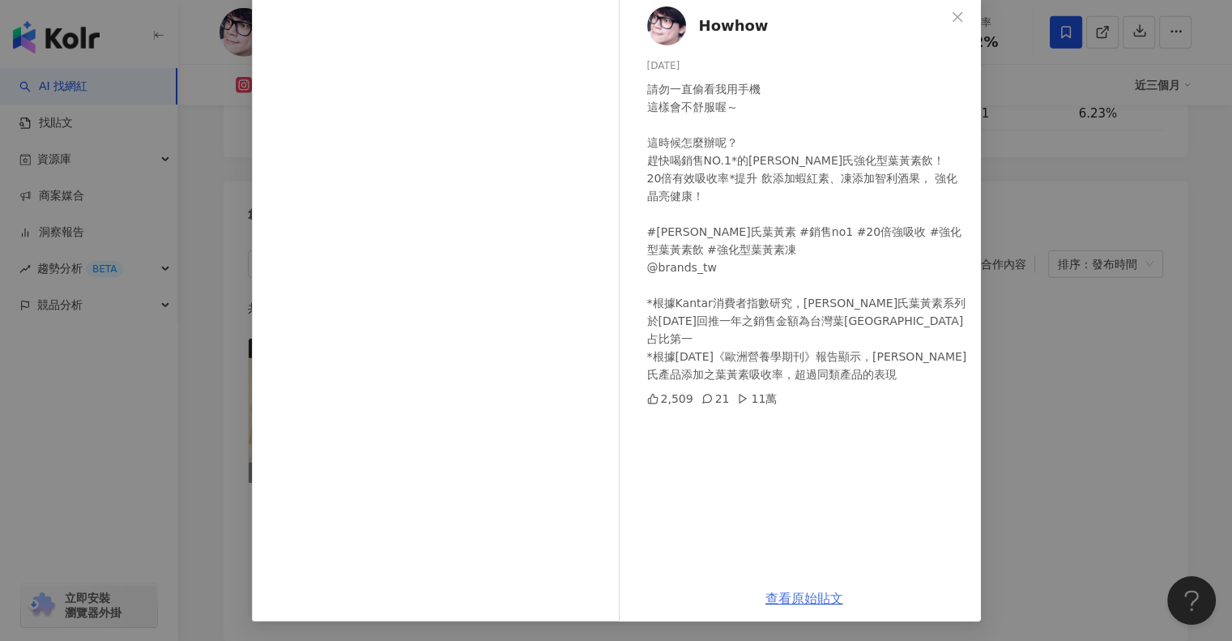
click at [774, 593] on link "查看原始貼文" at bounding box center [804, 597] width 78 height 15
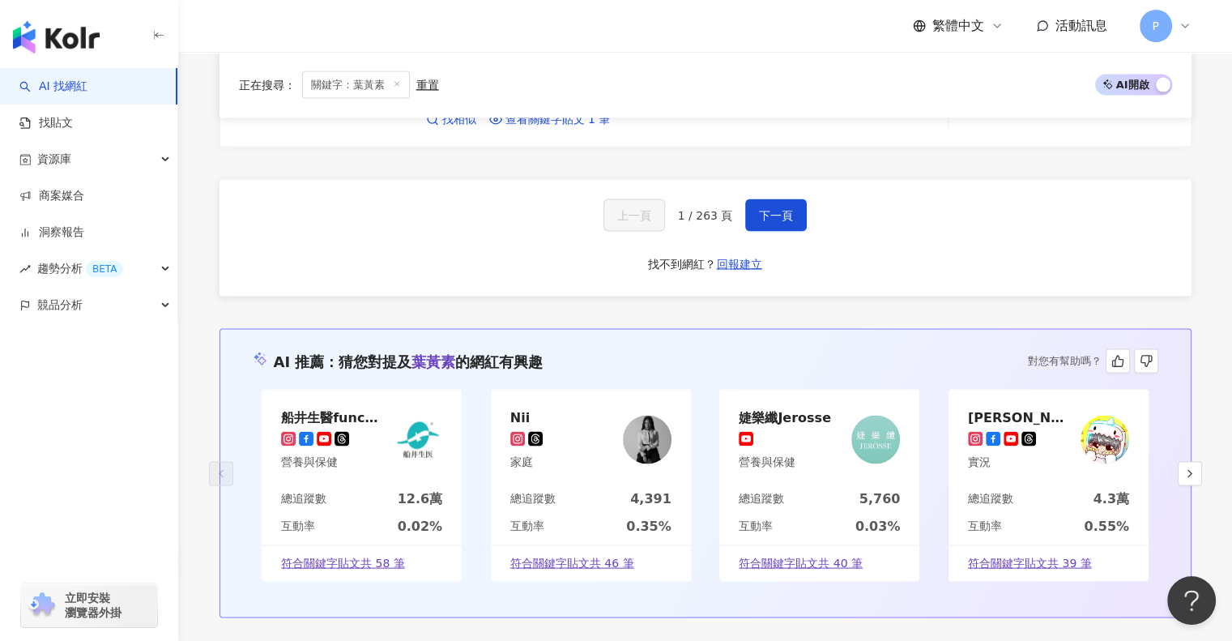
scroll to position [3078, 0]
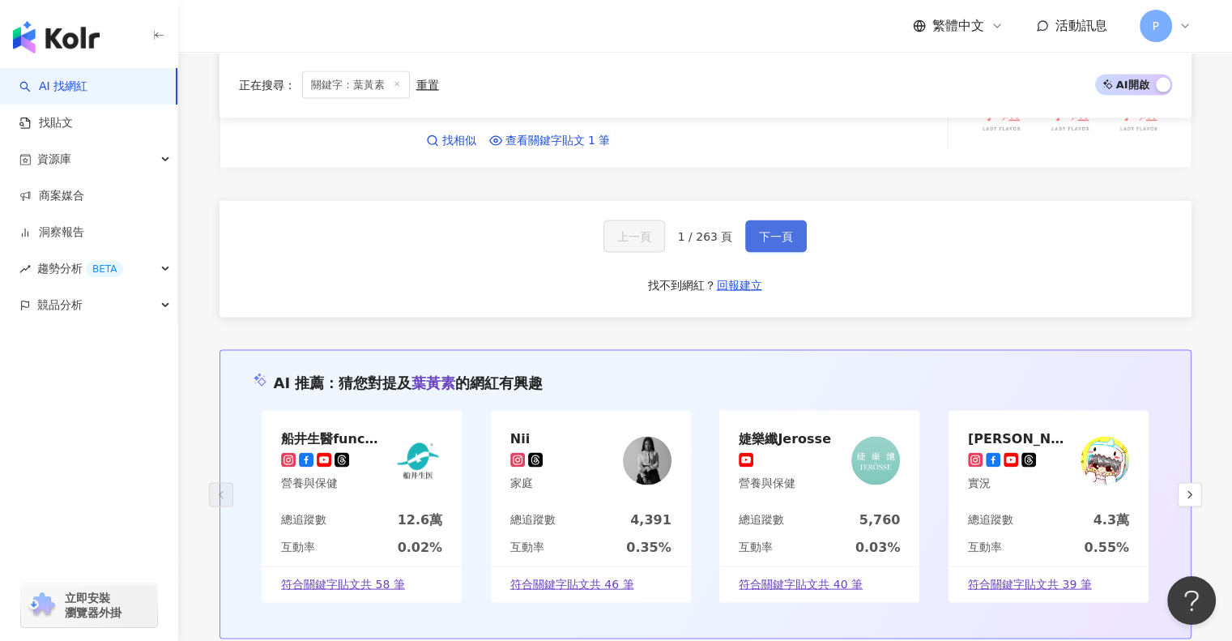
click at [779, 229] on span "下一頁" at bounding box center [776, 235] width 34 height 13
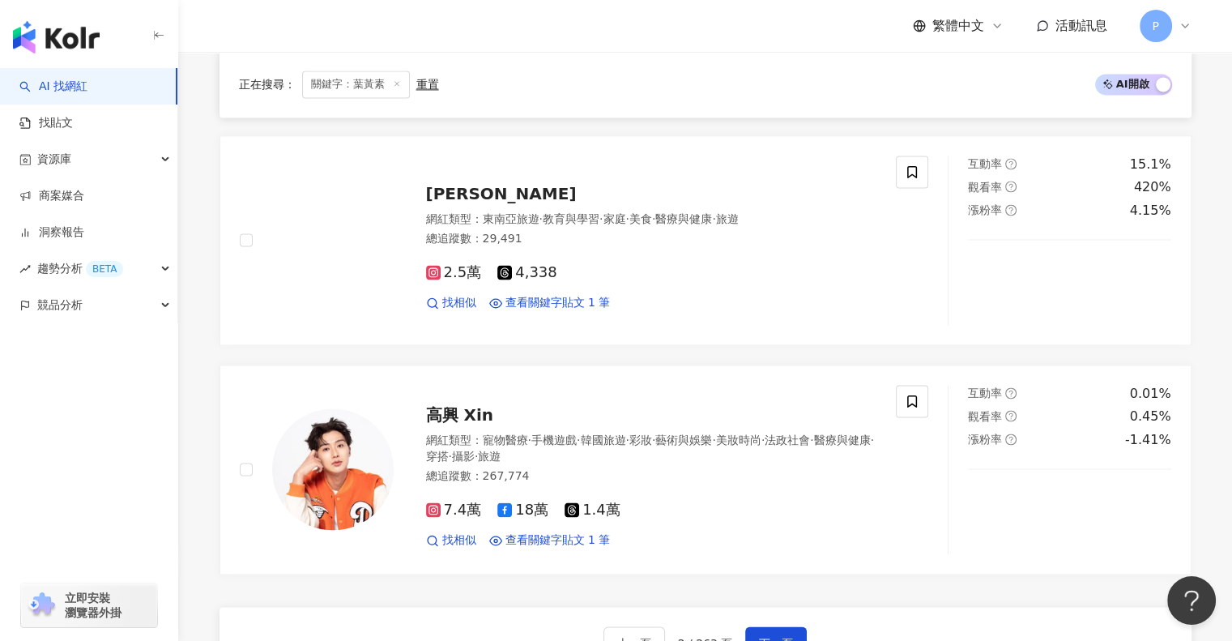
scroll to position [2910, 0]
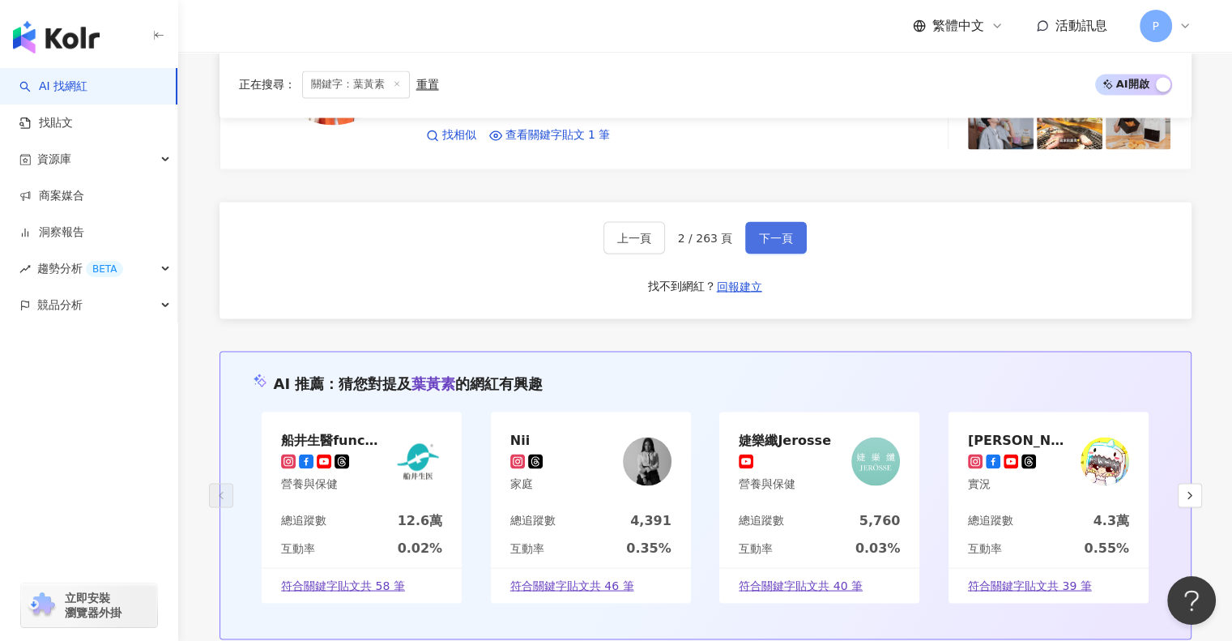
click at [782, 233] on span "下一頁" at bounding box center [776, 237] width 34 height 13
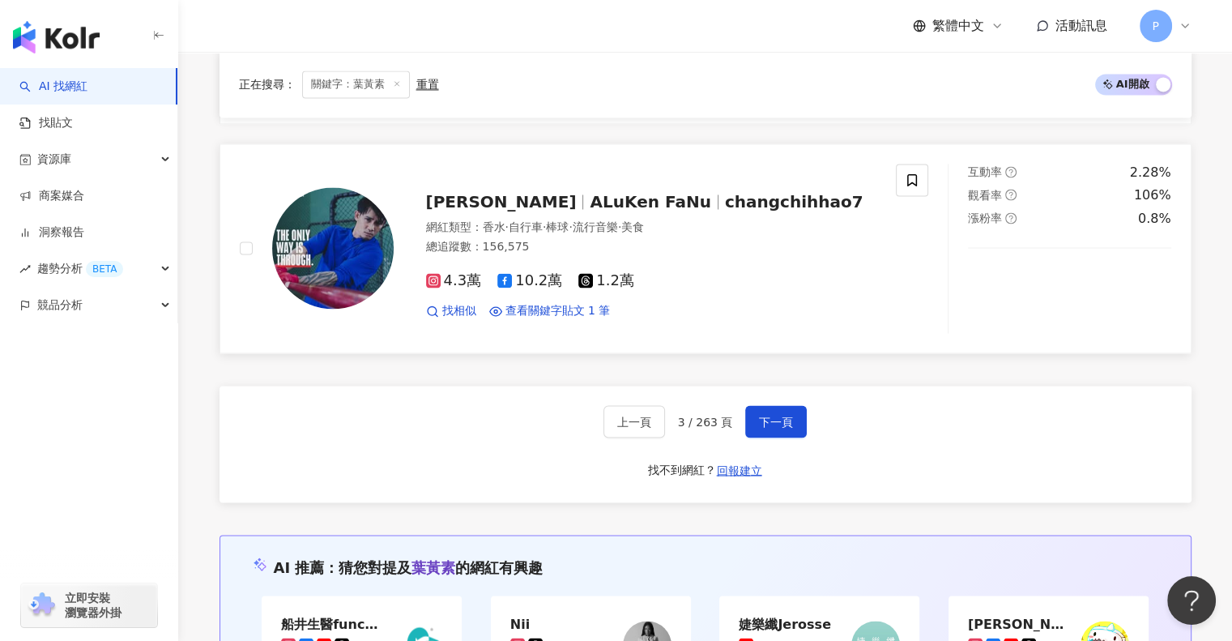
scroll to position [2667, 0]
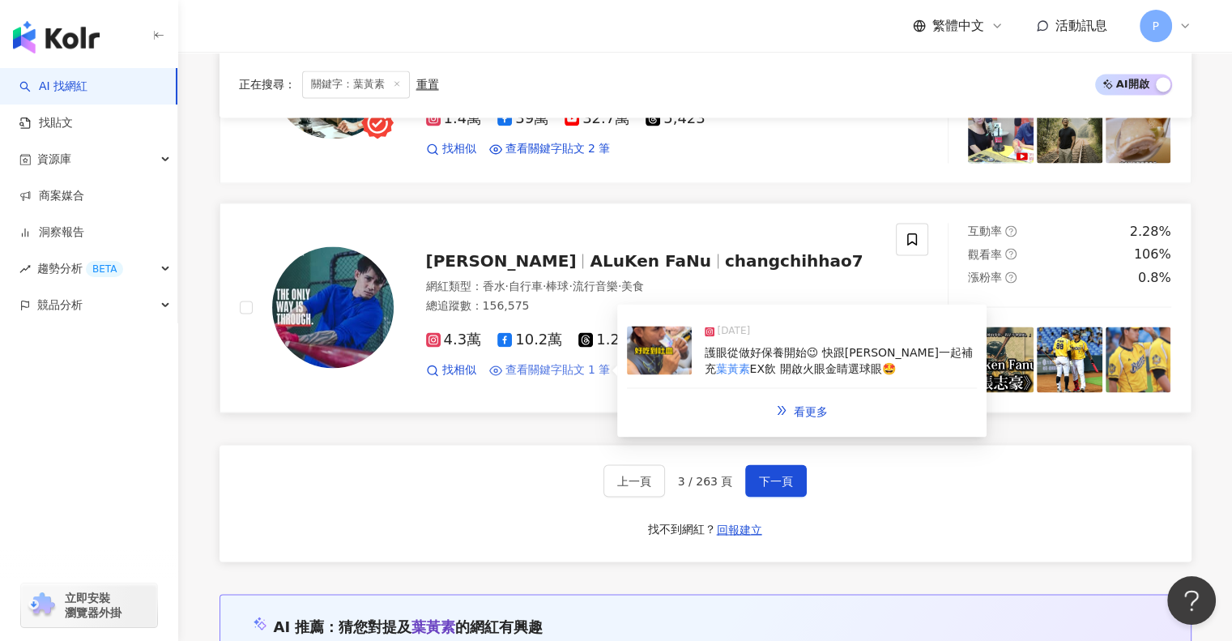
click at [586, 362] on span "查看關鍵字貼文 1 筆" at bounding box center [557, 370] width 105 height 16
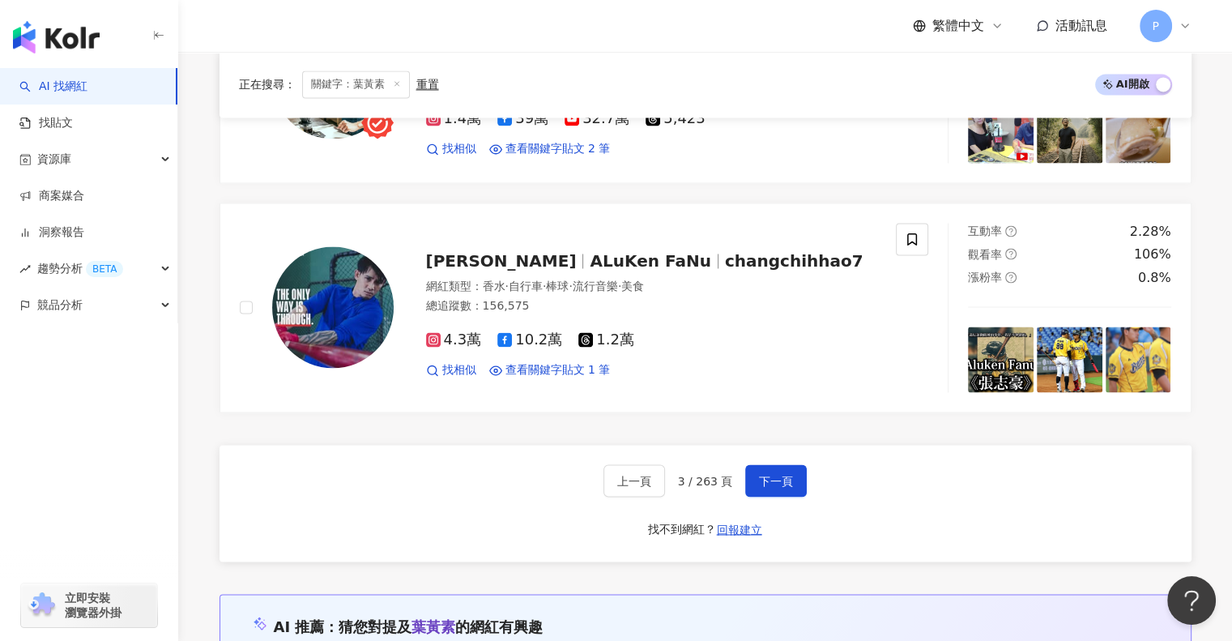
click at [775, 491] on div "上一頁 3 / 263 頁 下一頁 找不到網紅？ 回報建立" at bounding box center [705, 503] width 972 height 117
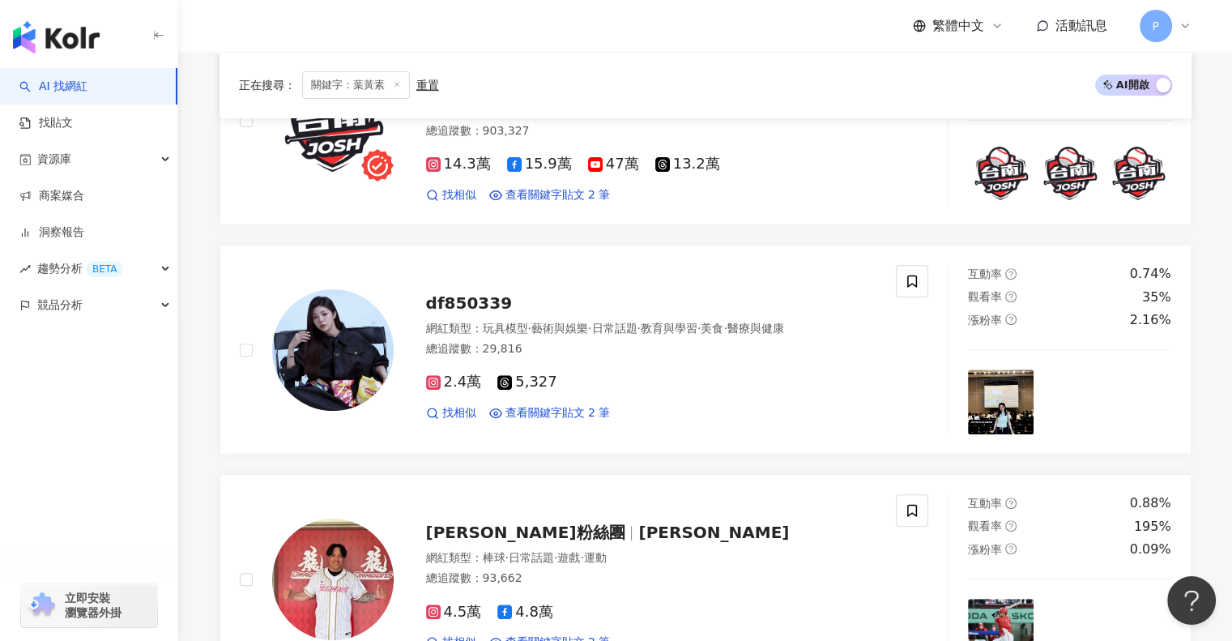
scroll to position [642, 0]
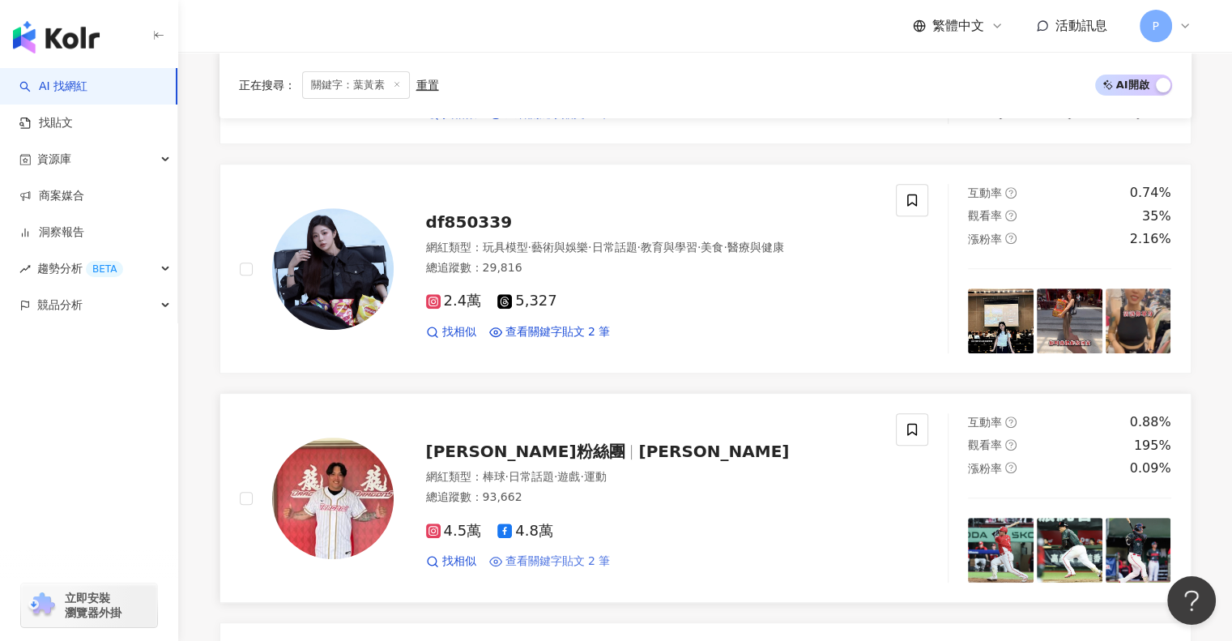
click at [582, 554] on span "查看關鍵字貼文 2 筆" at bounding box center [557, 561] width 105 height 16
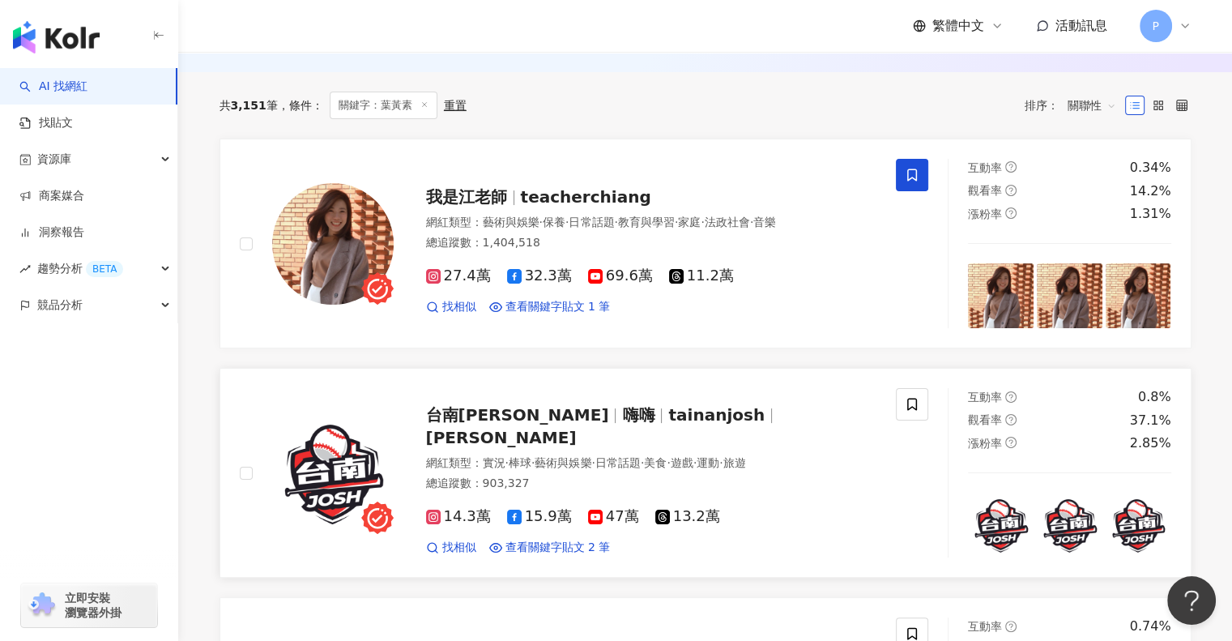
scroll to position [237, 0]
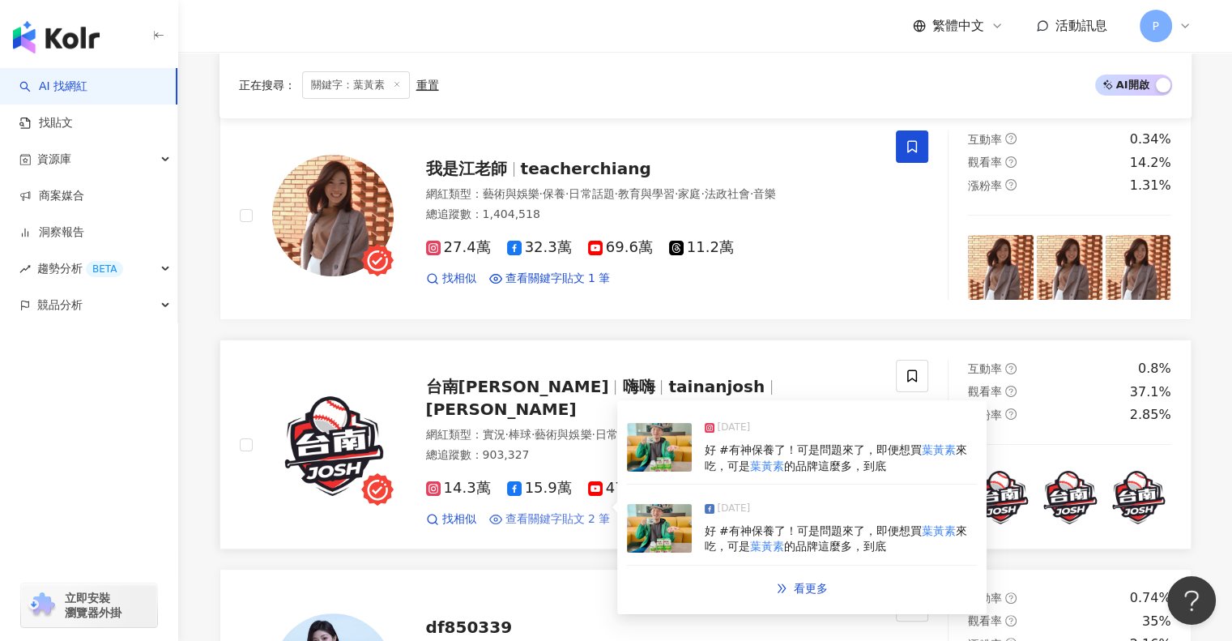
click at [551, 511] on span "查看關鍵字貼文 2 筆" at bounding box center [557, 519] width 105 height 16
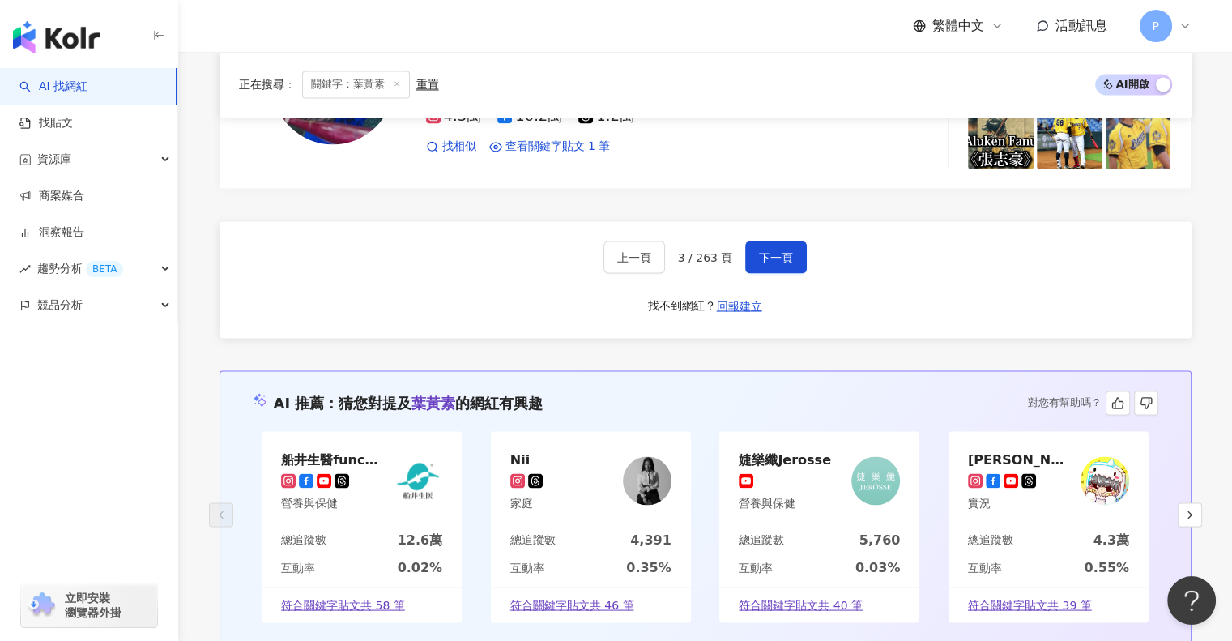
scroll to position [2991, 0]
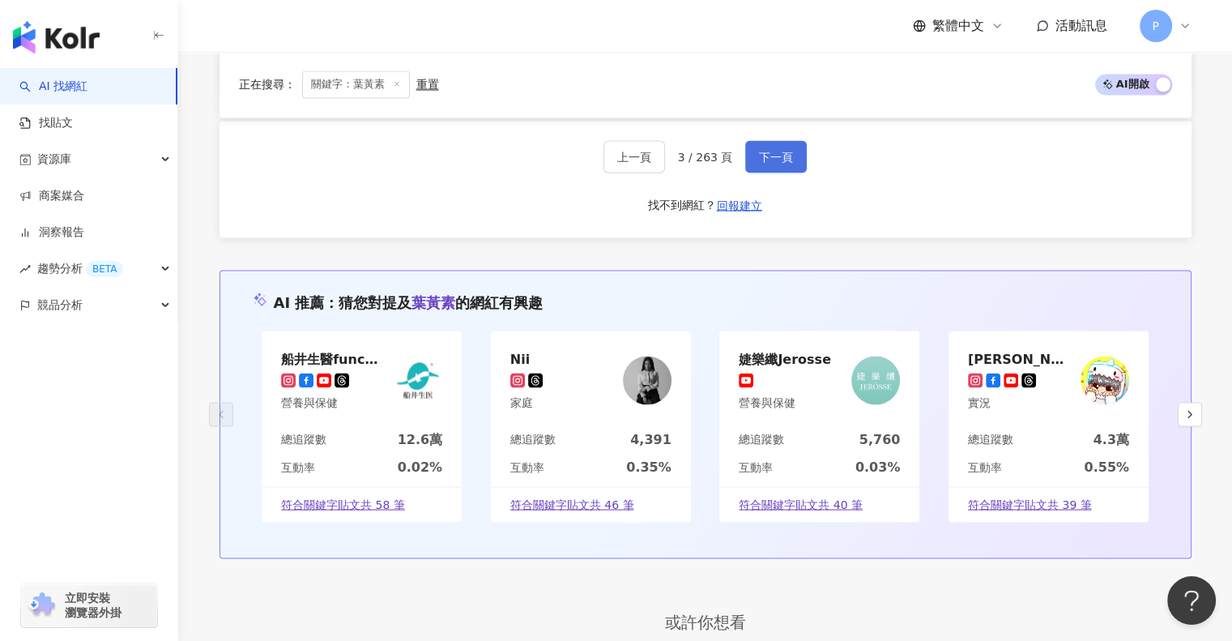
click at [796, 141] on button "下一頁" at bounding box center [776, 156] width 62 height 32
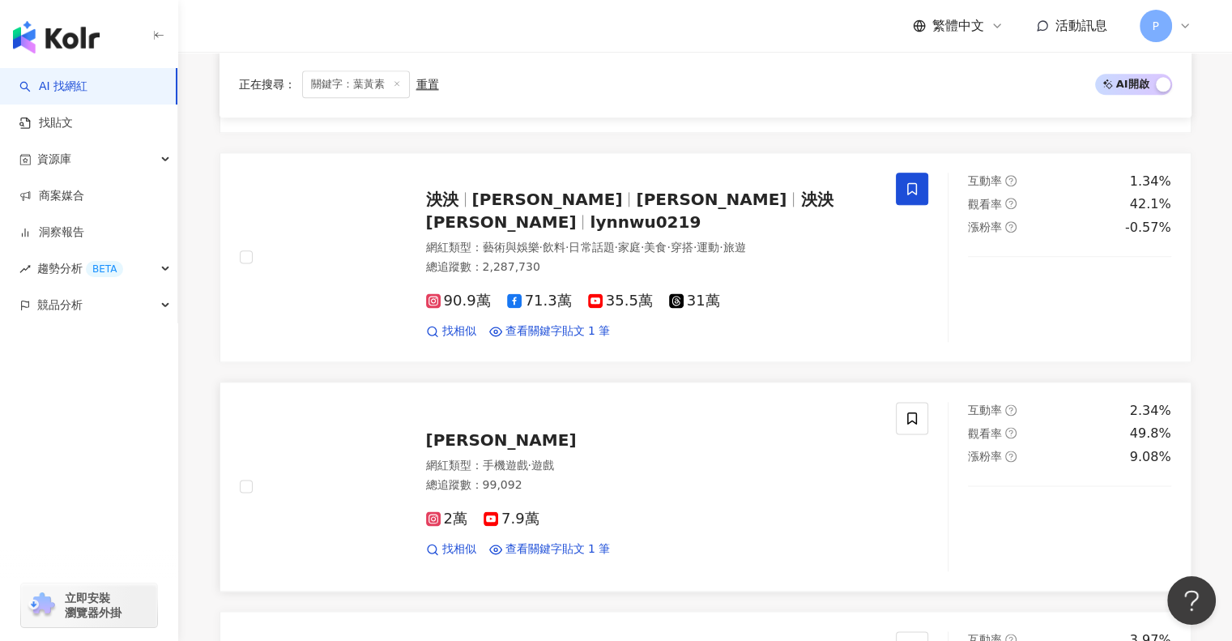
scroll to position [2019, 0]
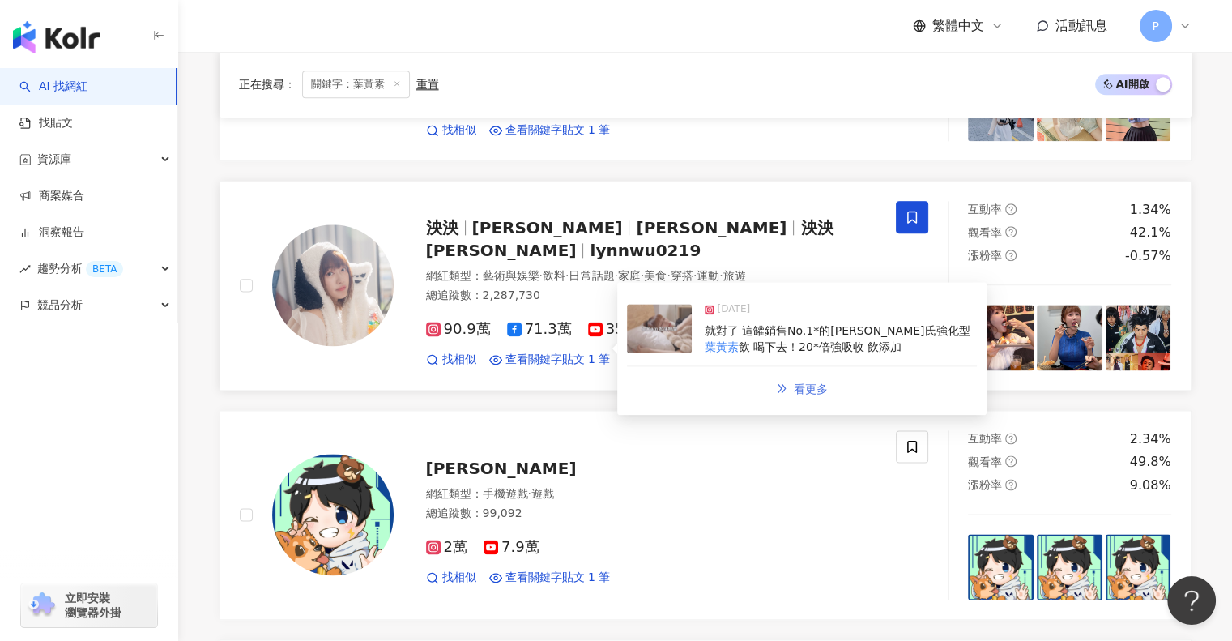
click at [795, 382] on span "看更多" at bounding box center [811, 388] width 34 height 13
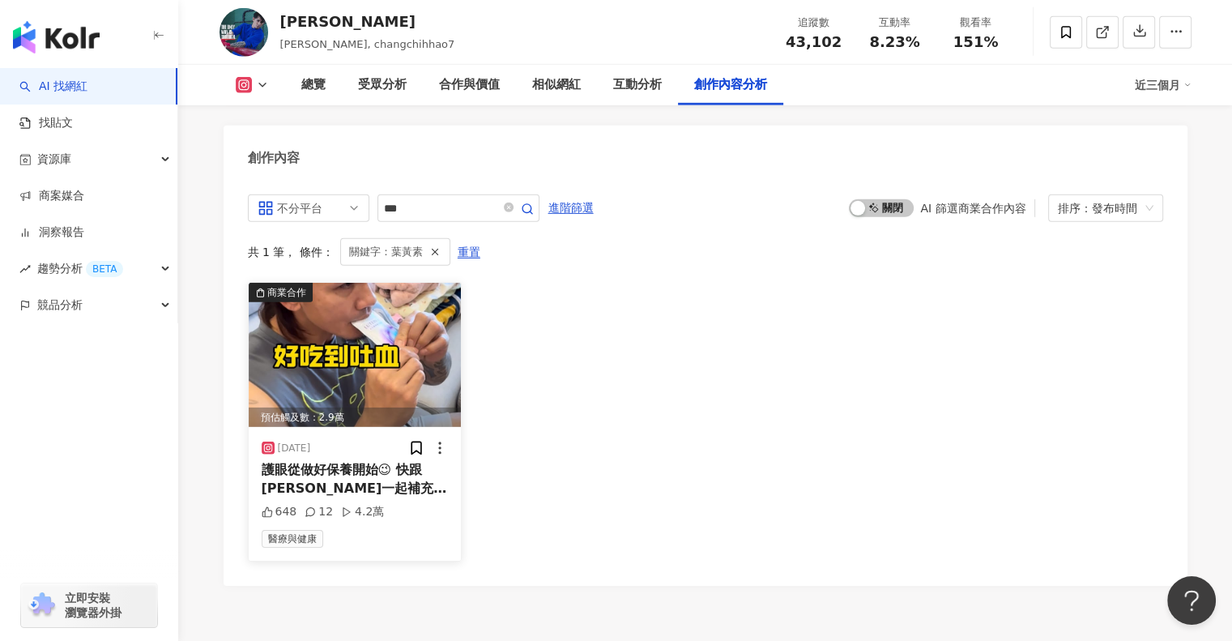
scroll to position [4983, 0]
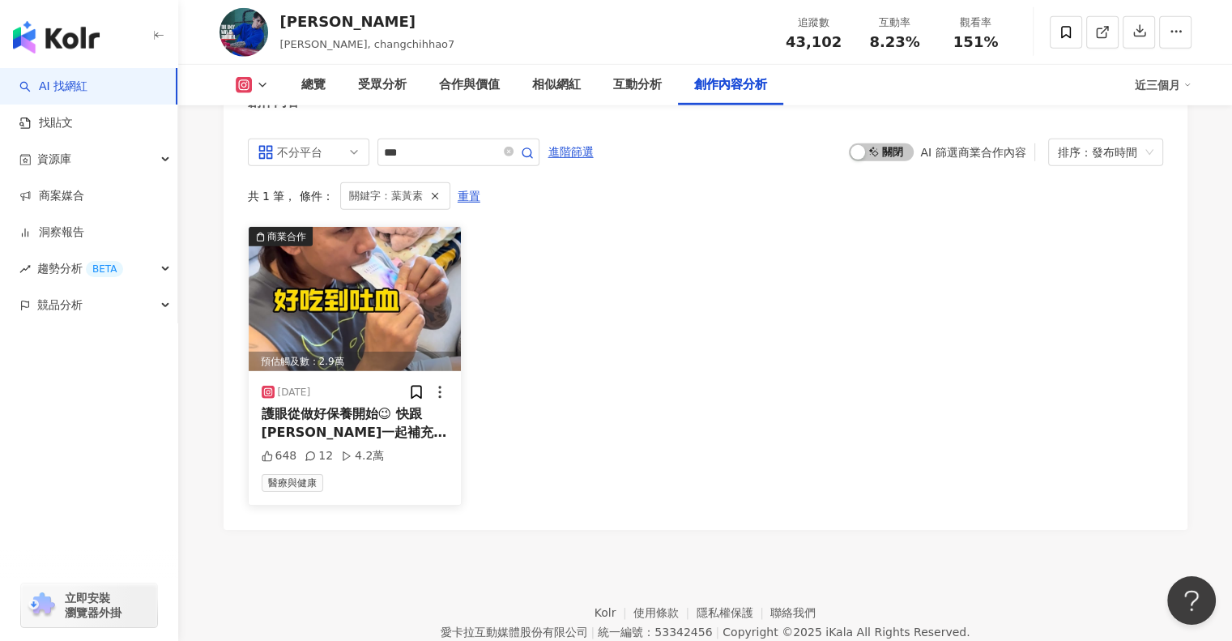
click at [356, 336] on img at bounding box center [355, 299] width 213 height 144
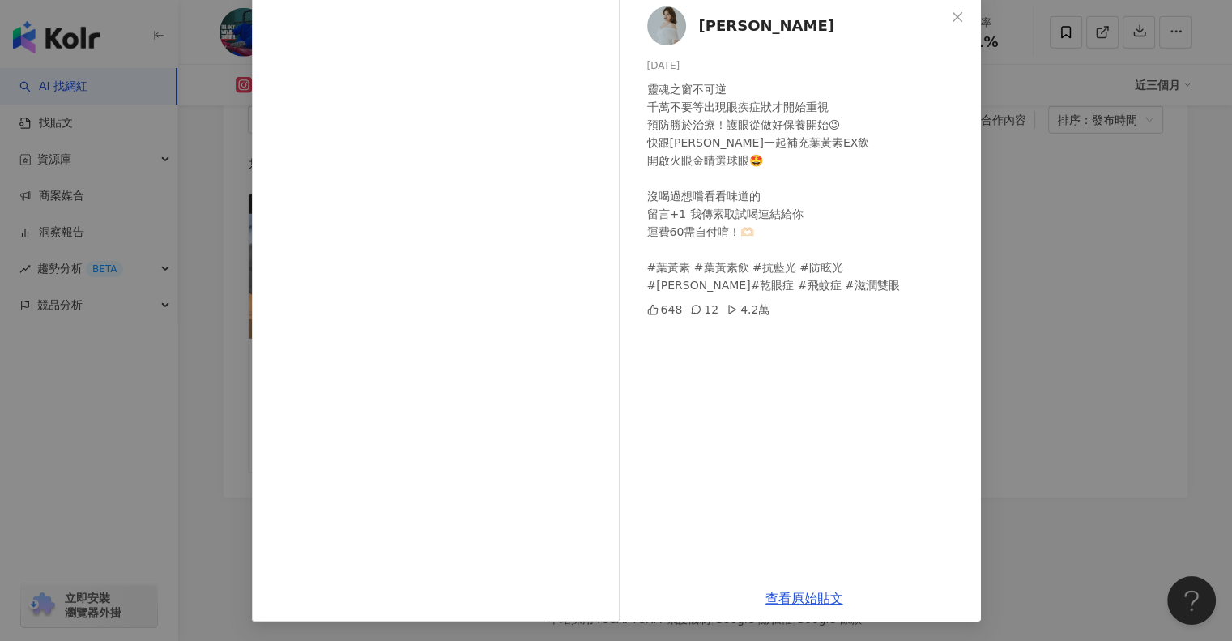
scroll to position [5064, 0]
click at [791, 595] on link "查看原始貼文" at bounding box center [804, 597] width 78 height 15
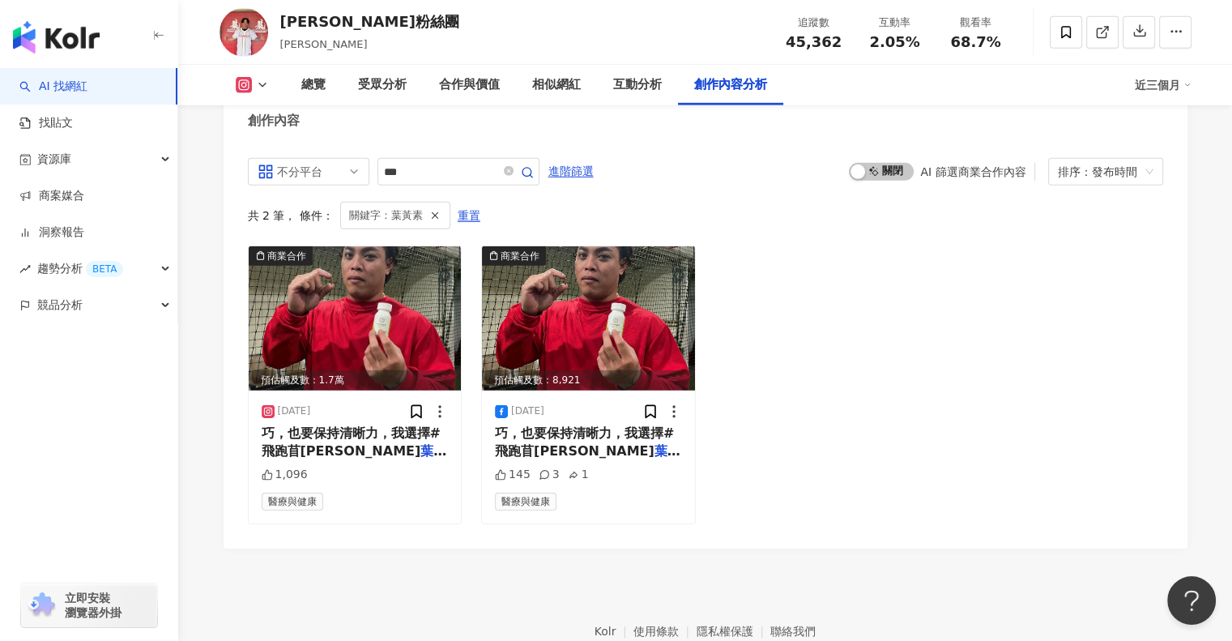
scroll to position [4921, 0]
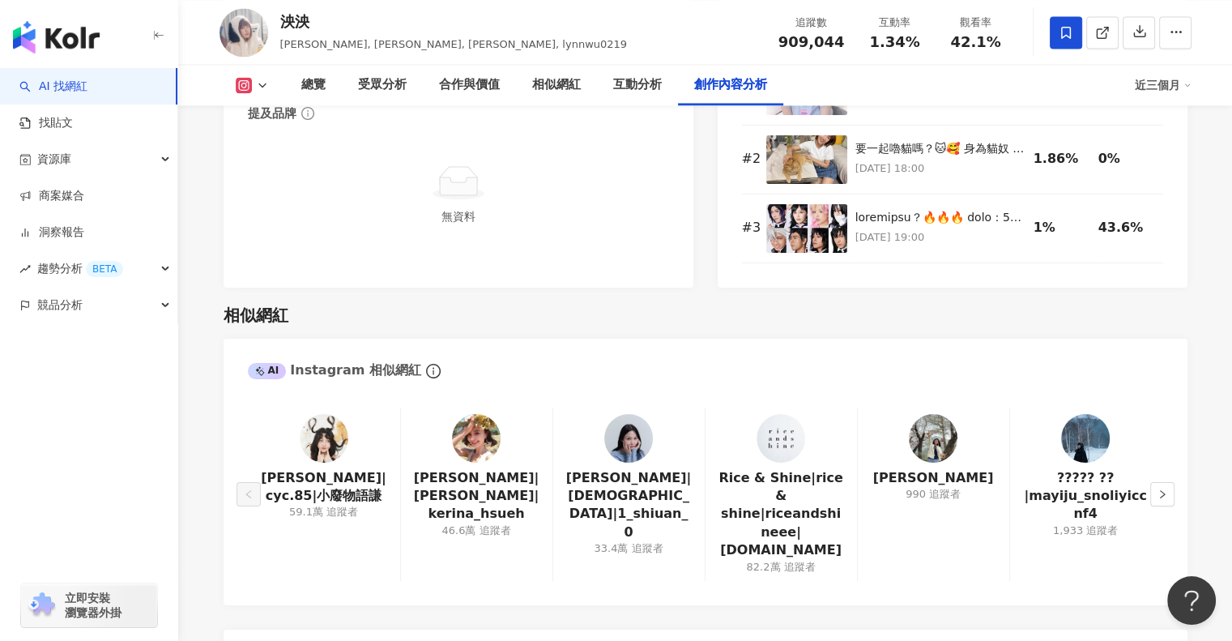
scroll to position [5219, 0]
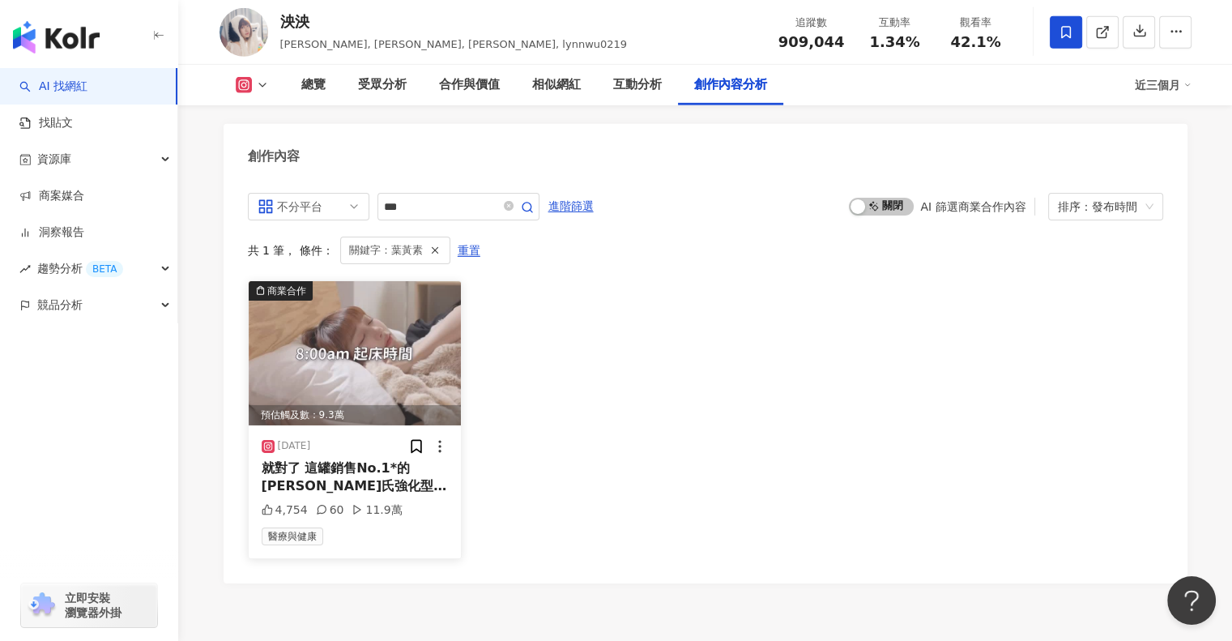
click at [418, 281] on img at bounding box center [355, 353] width 213 height 144
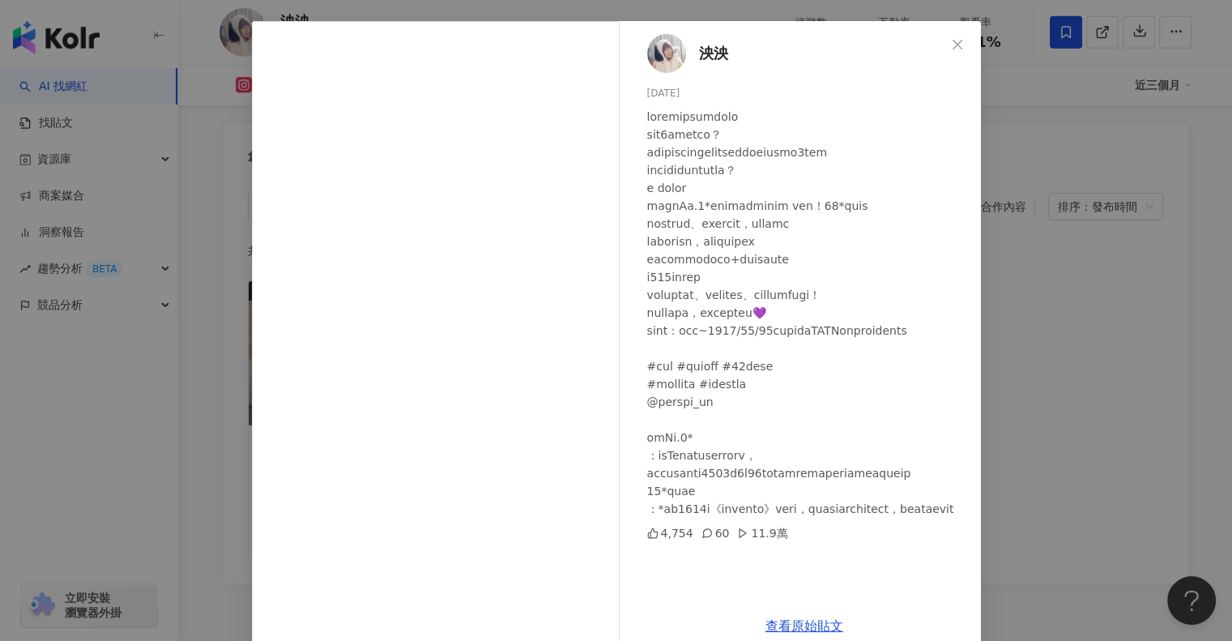
scroll to position [87, 0]
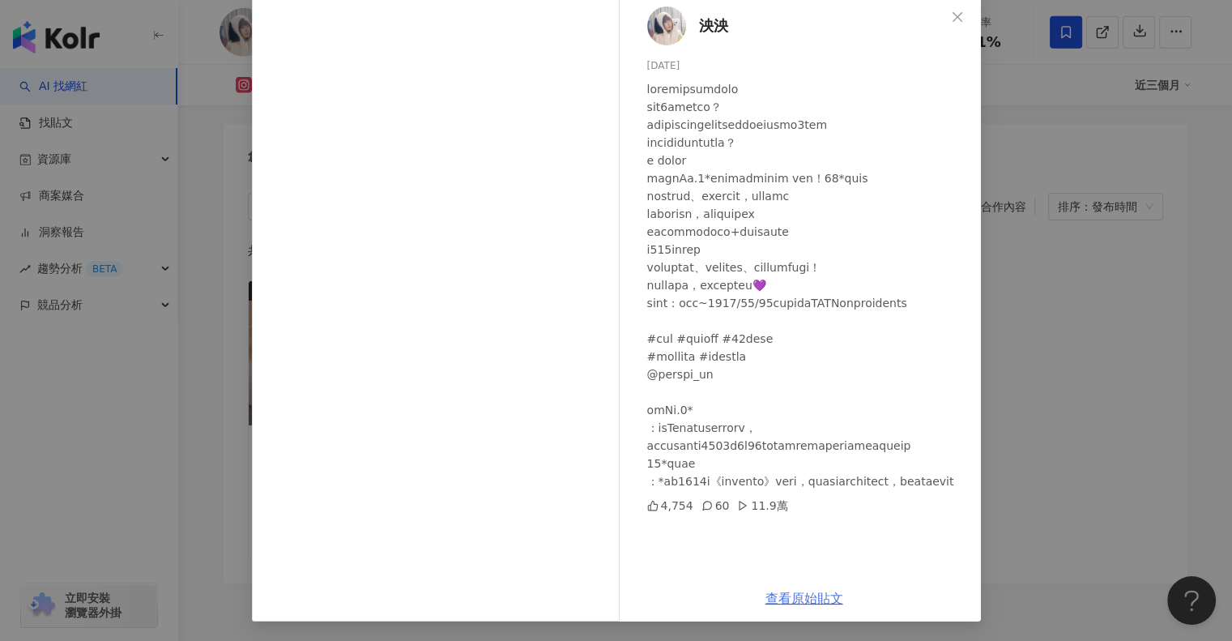
click at [813, 599] on link "查看原始貼文" at bounding box center [804, 597] width 78 height 15
click at [951, 15] on icon "close" at bounding box center [957, 17] width 13 height 13
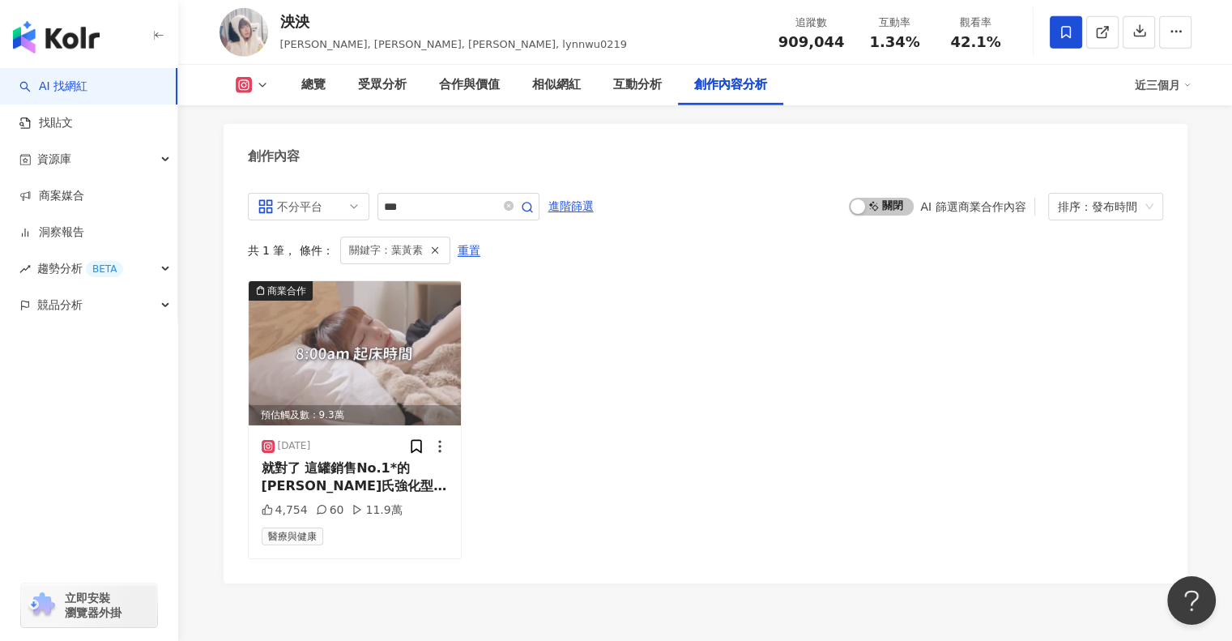
scroll to position [5117, 0]
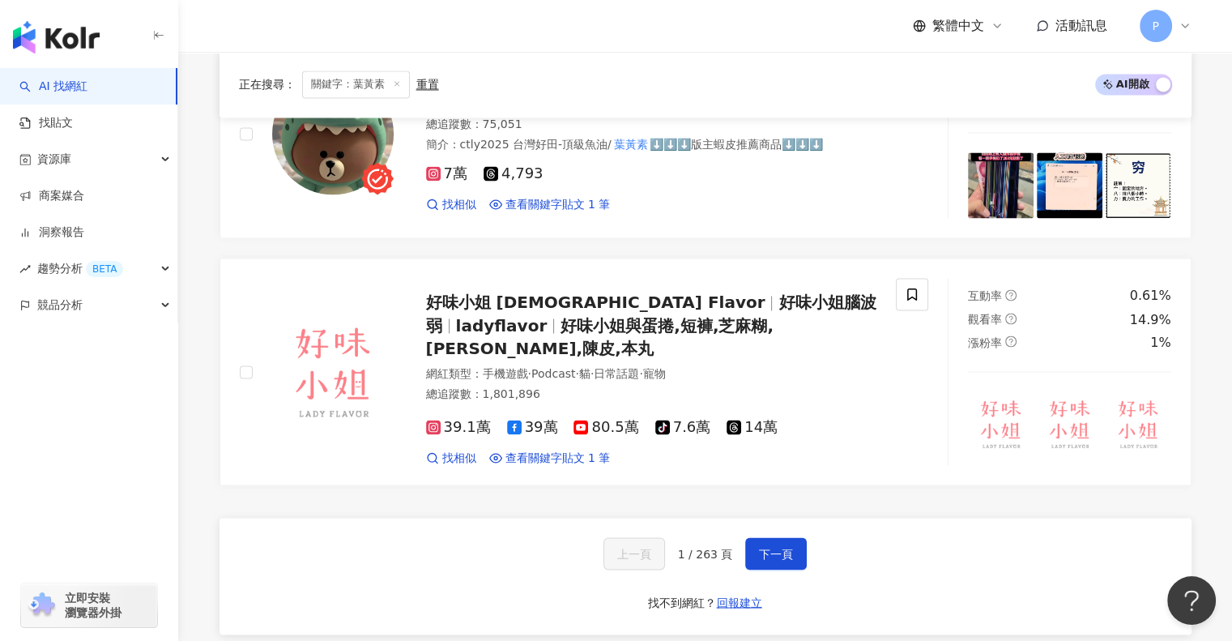
scroll to position [2835, 0]
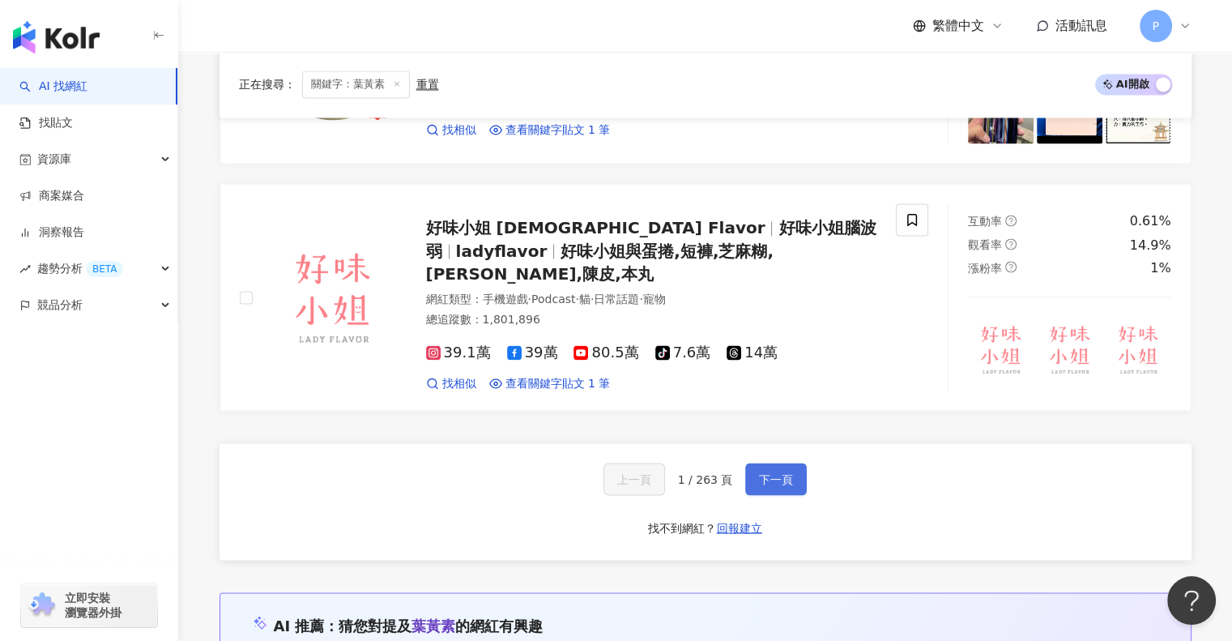
click at [782, 462] on button "下一頁" at bounding box center [776, 478] width 62 height 32
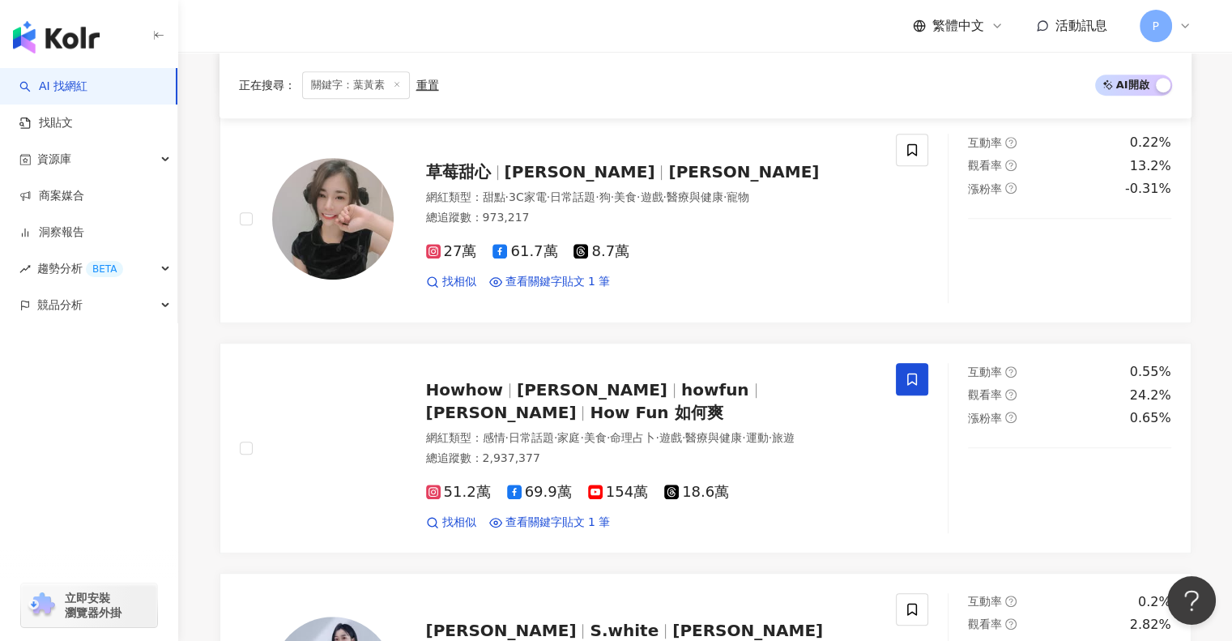
scroll to position [2686, 0]
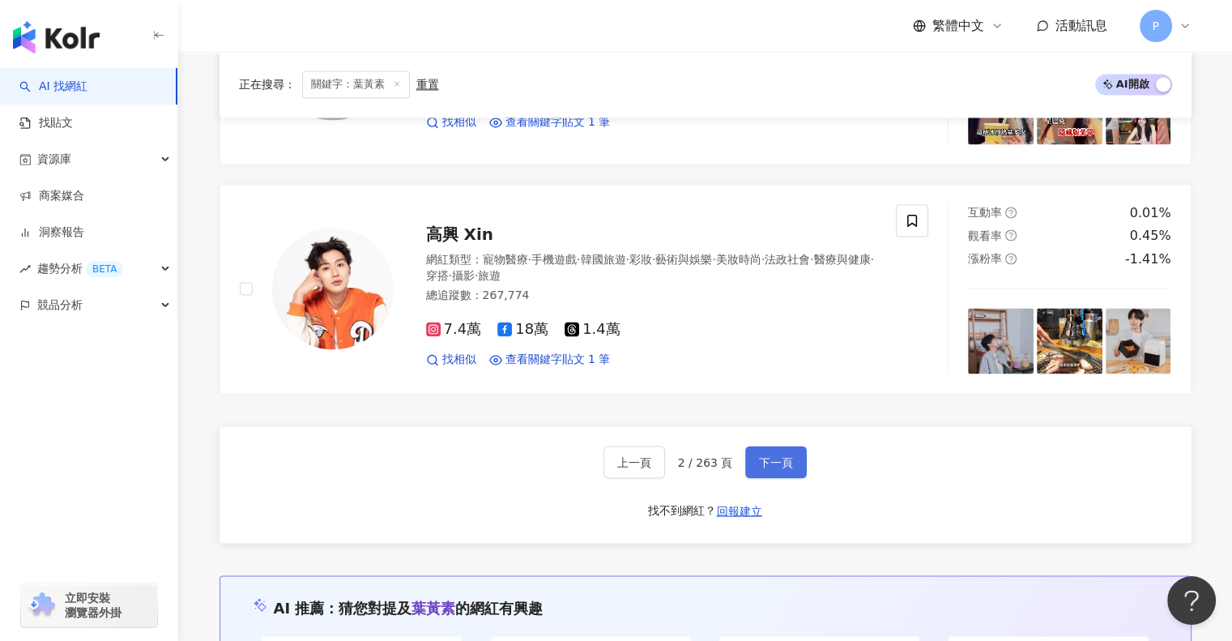
click at [787, 468] on button "下一頁" at bounding box center [776, 461] width 62 height 32
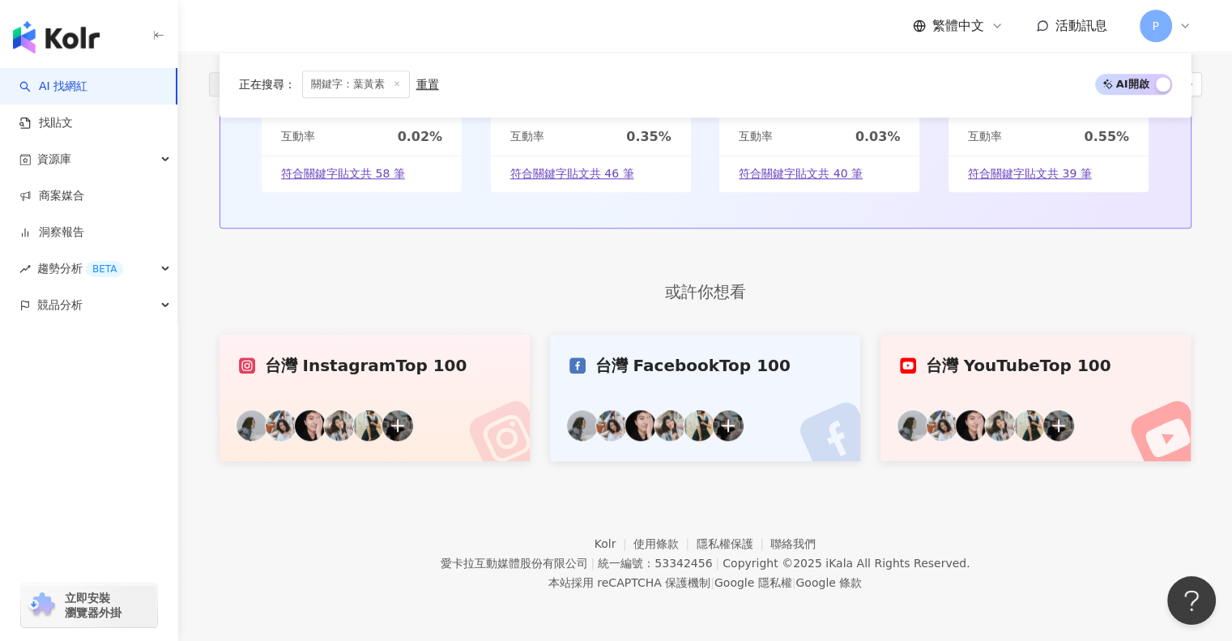
scroll to position [922, 0]
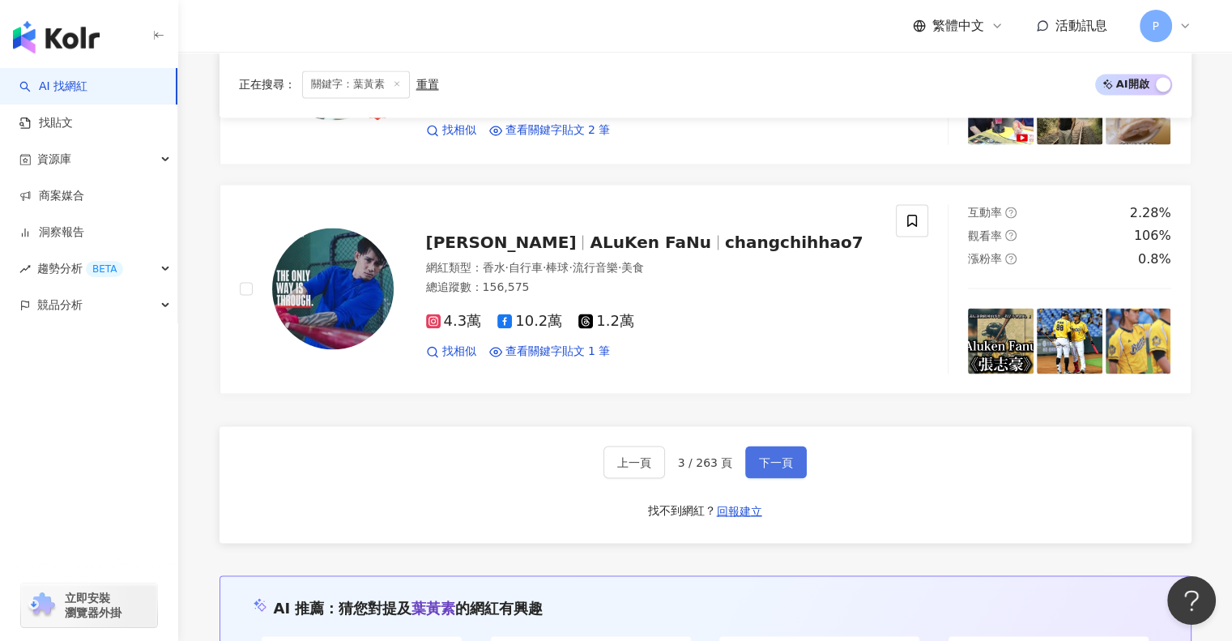
click at [785, 465] on button "下一頁" at bounding box center [776, 461] width 62 height 32
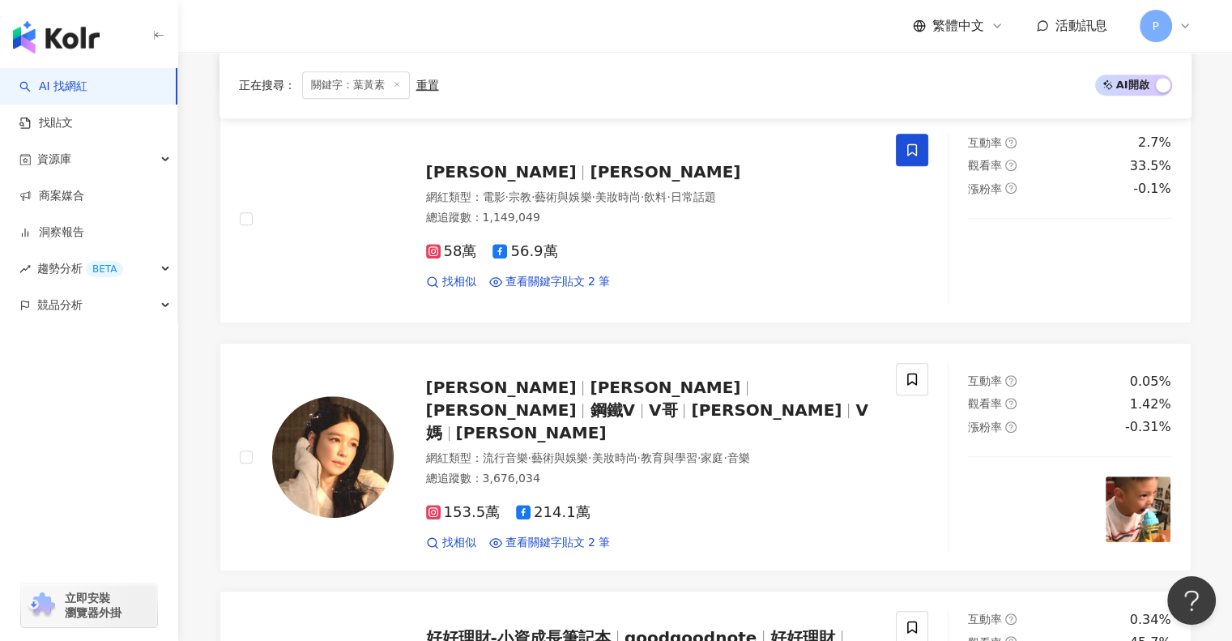
scroll to position [2686, 0]
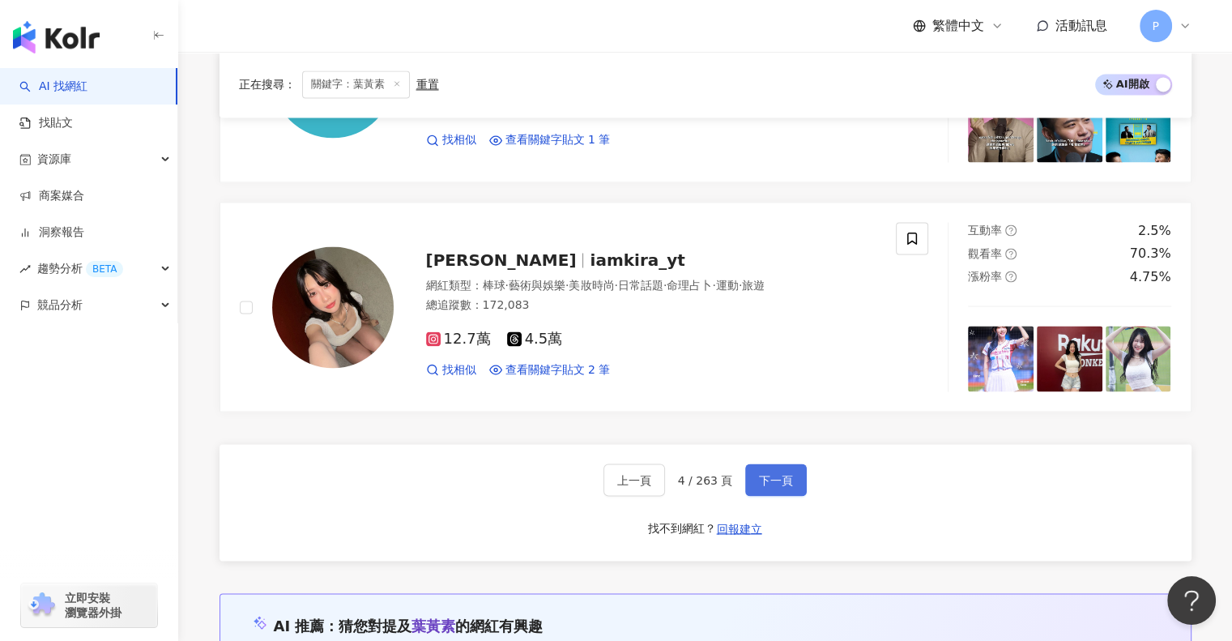
click at [785, 465] on button "下一頁" at bounding box center [776, 479] width 62 height 32
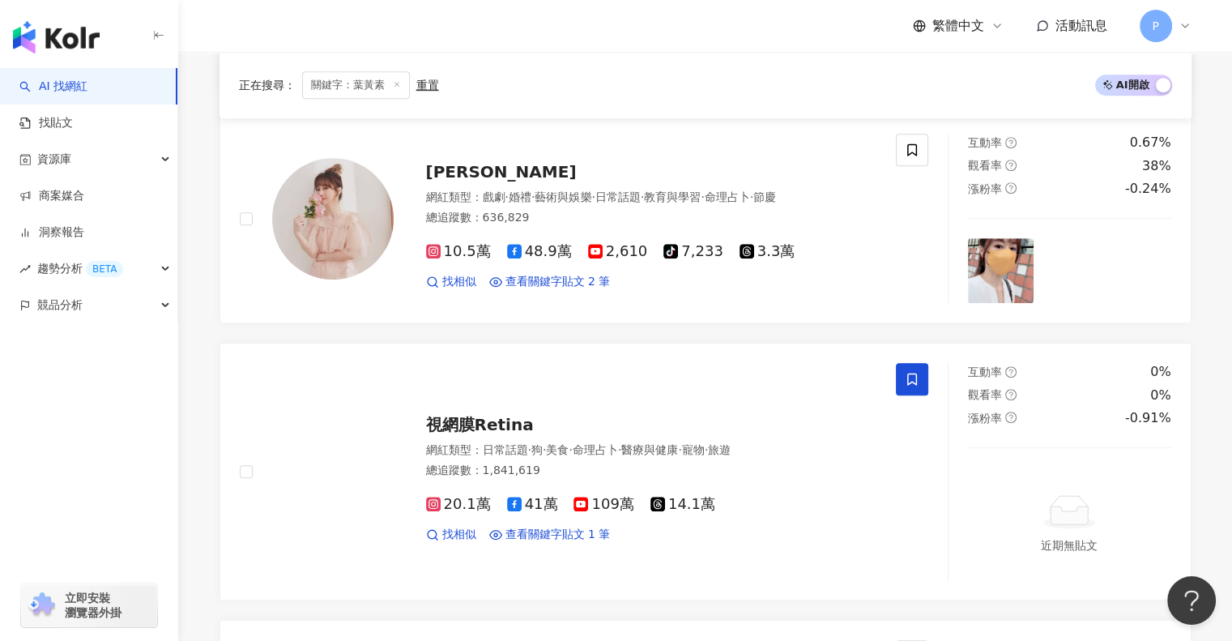
scroll to position [2734, 0]
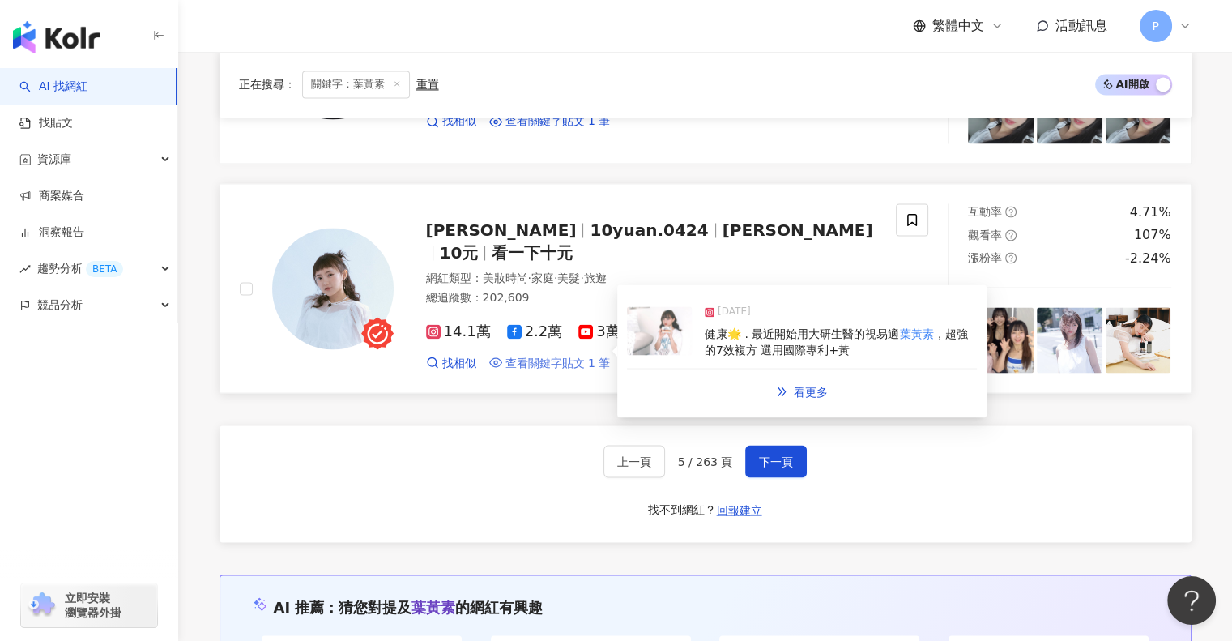
click at [544, 355] on span "查看關鍵字貼文 1 筆" at bounding box center [557, 363] width 105 height 16
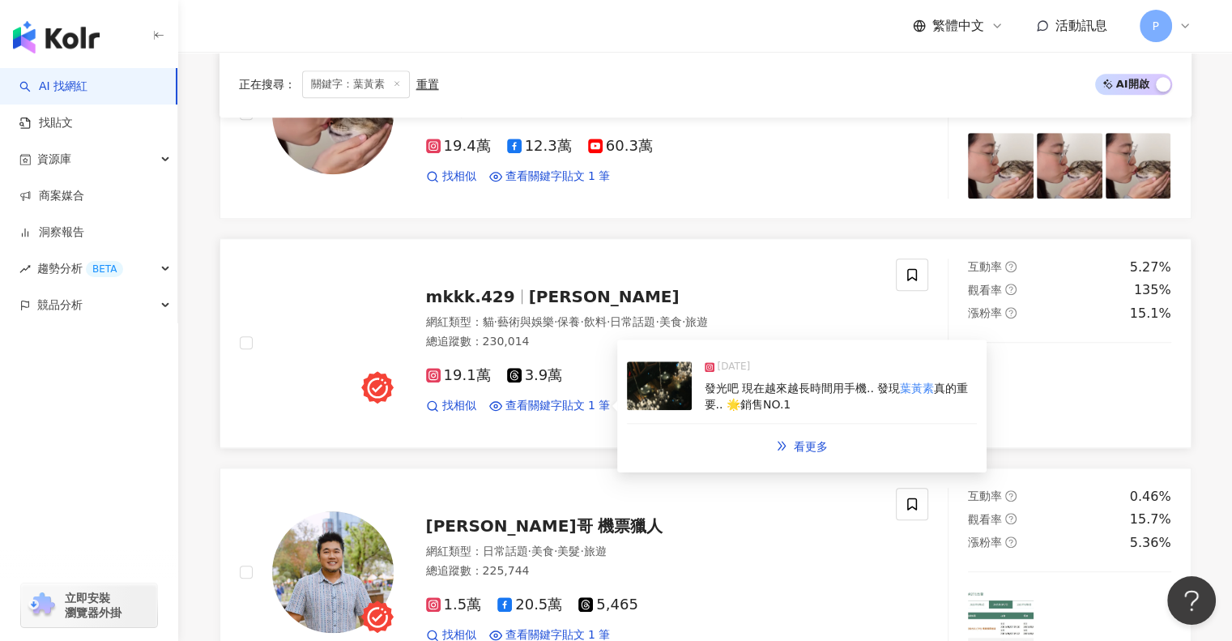
scroll to position [1357, 0]
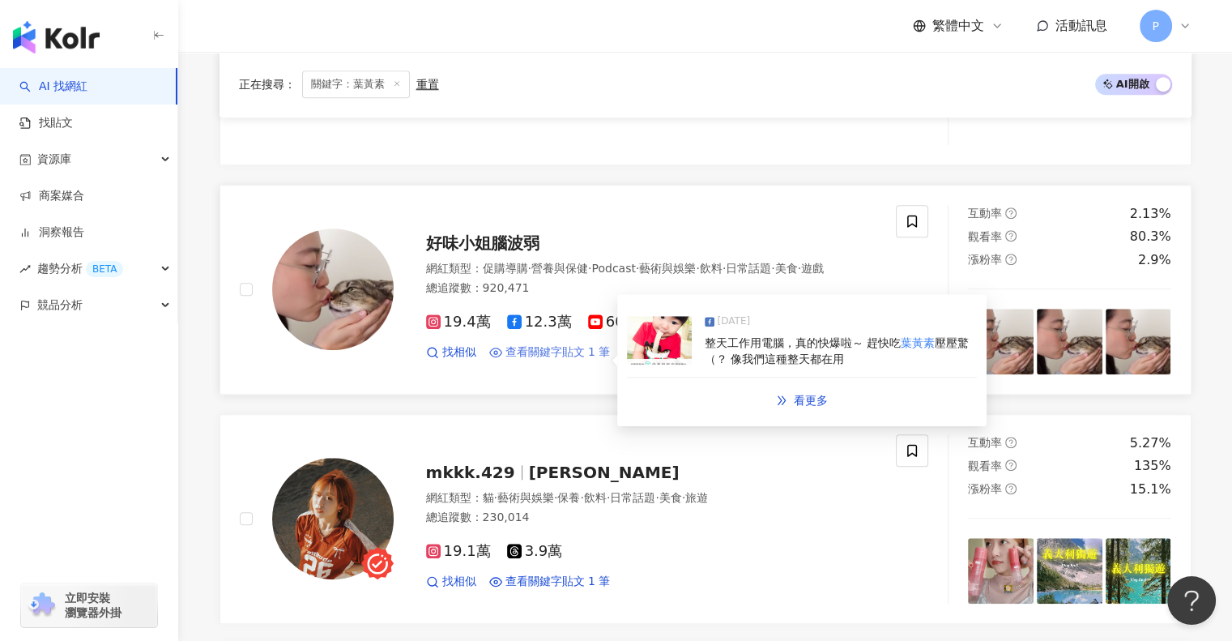
click at [551, 355] on span "查看關鍵字貼文 1 筆" at bounding box center [557, 352] width 105 height 16
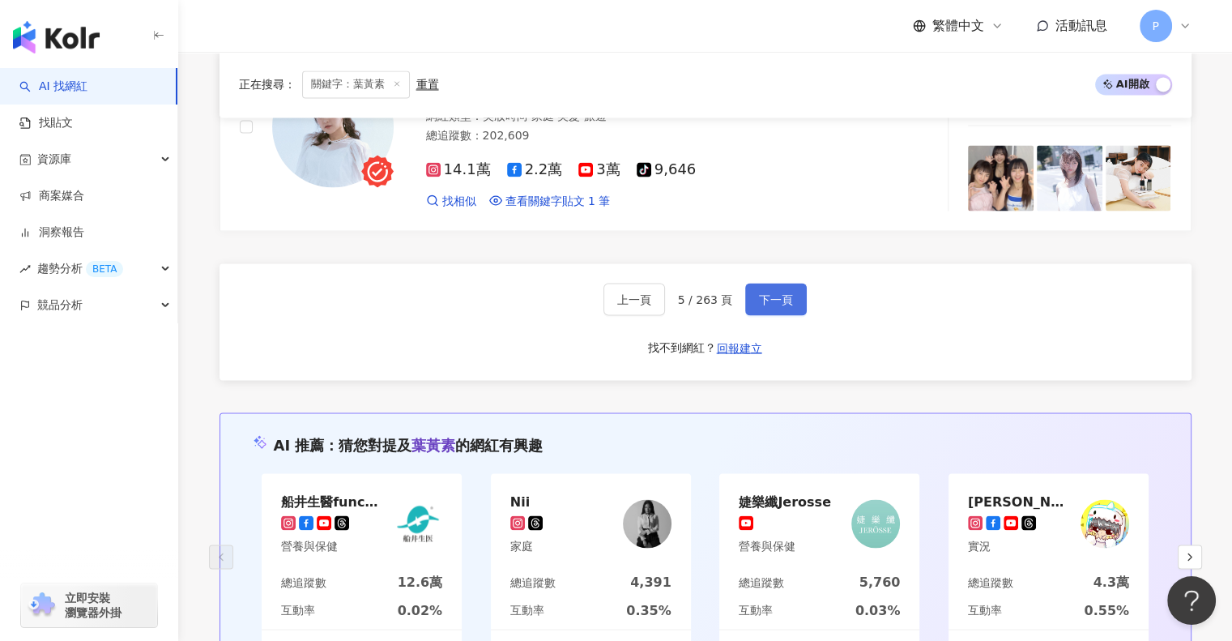
click at [779, 292] on span "下一頁" at bounding box center [776, 298] width 34 height 13
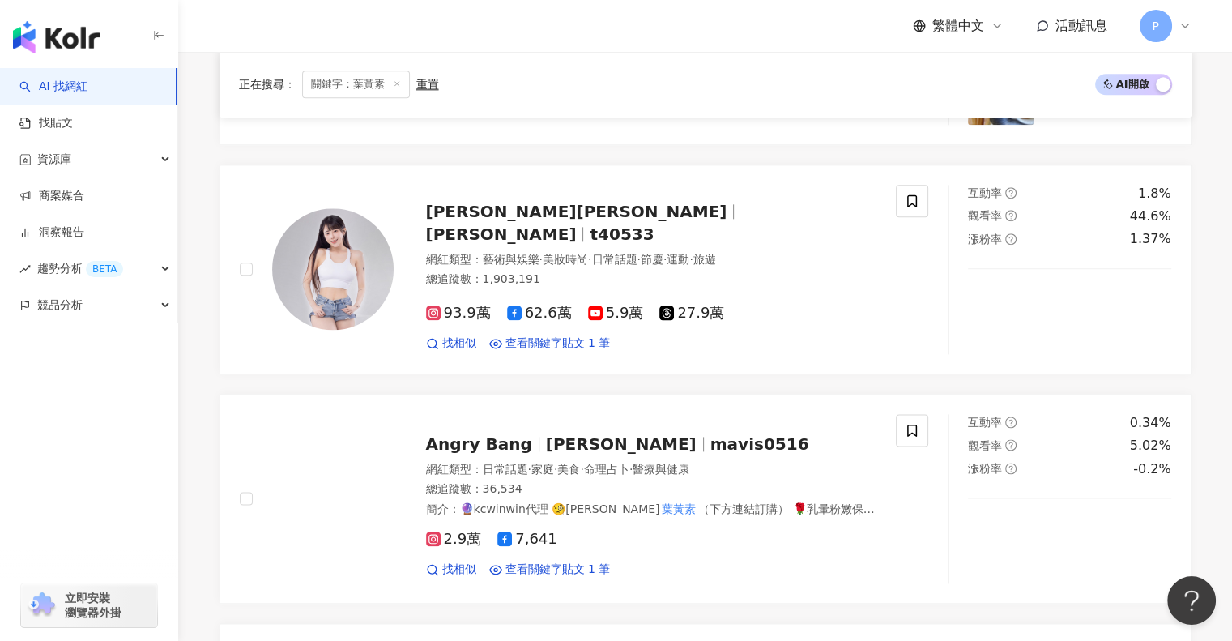
scroll to position [2022, 0]
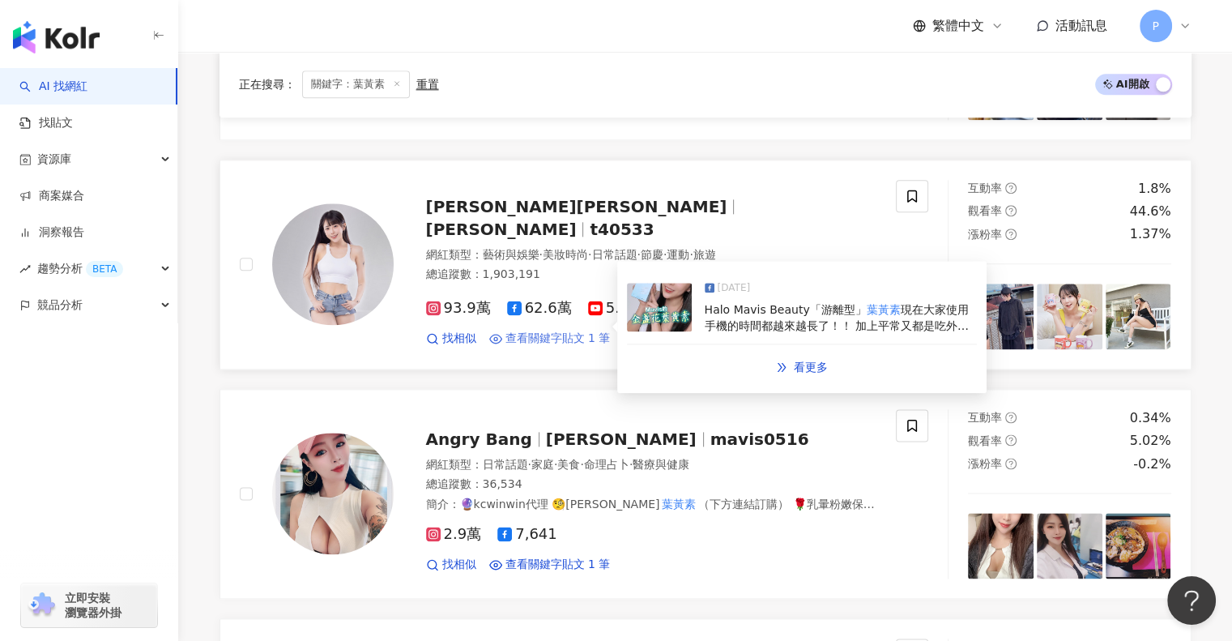
click at [544, 330] on span "查看關鍵字貼文 1 筆" at bounding box center [557, 338] width 105 height 16
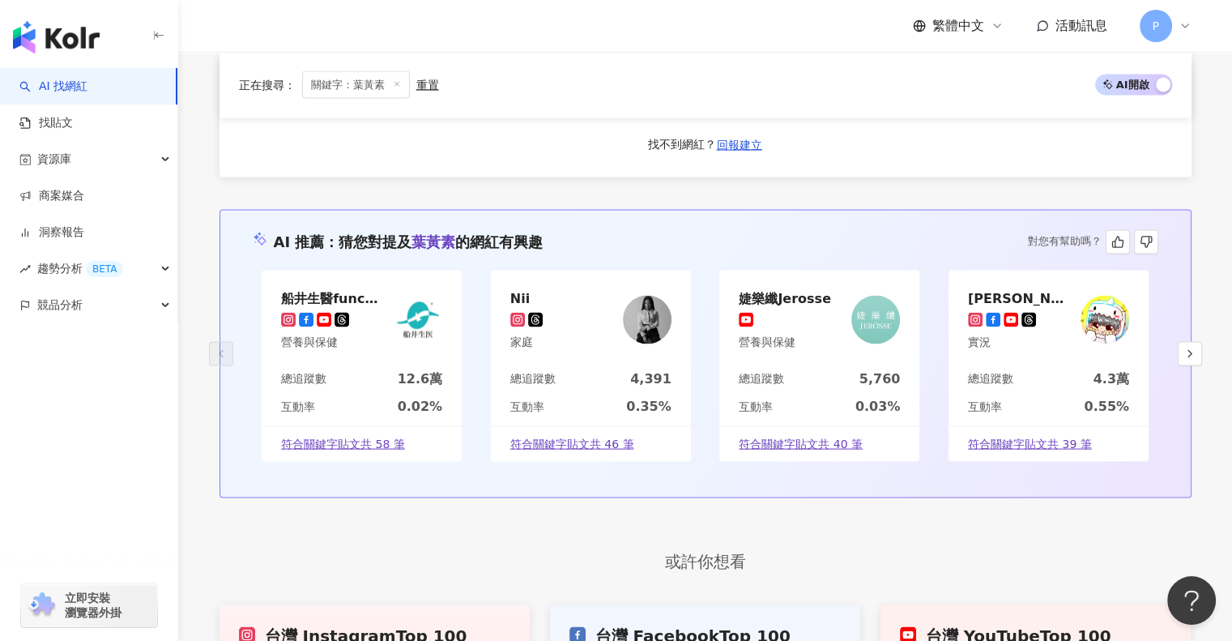
scroll to position [3020, 0]
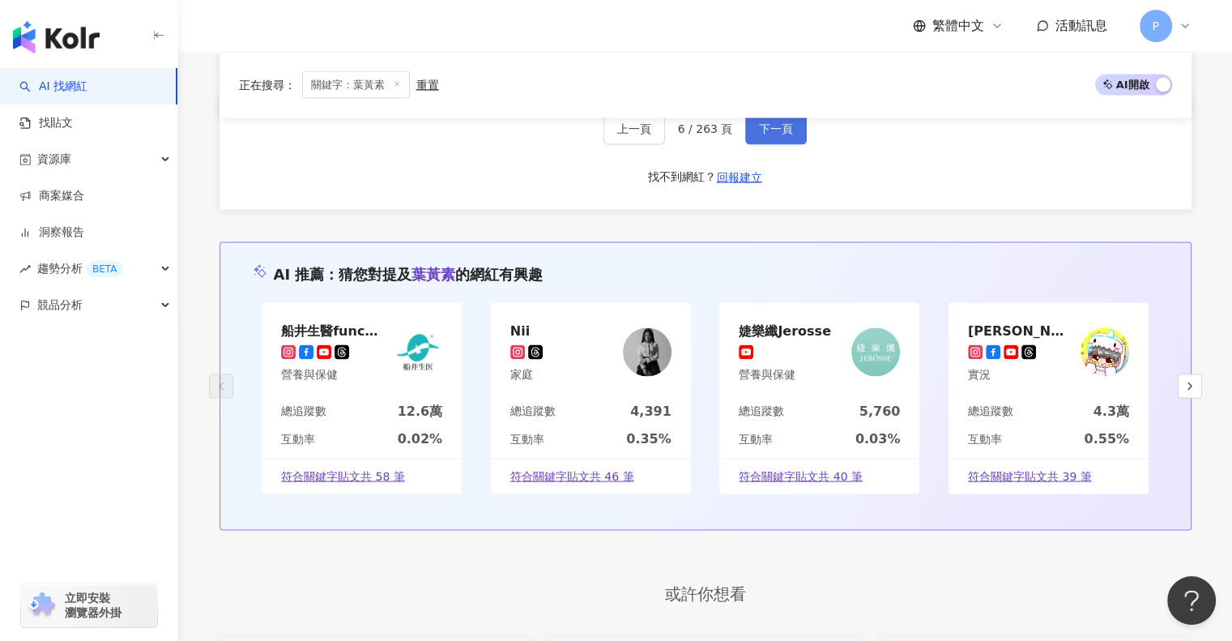
click at [768, 131] on button "下一頁" at bounding box center [776, 128] width 62 height 32
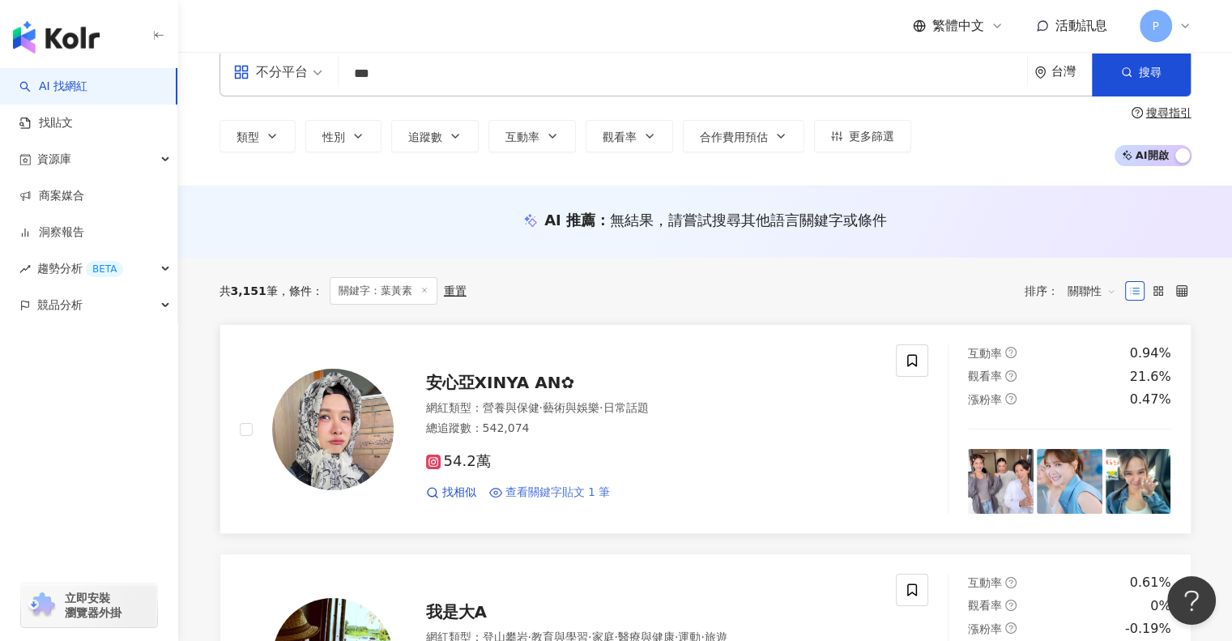
scroll to position [0, 0]
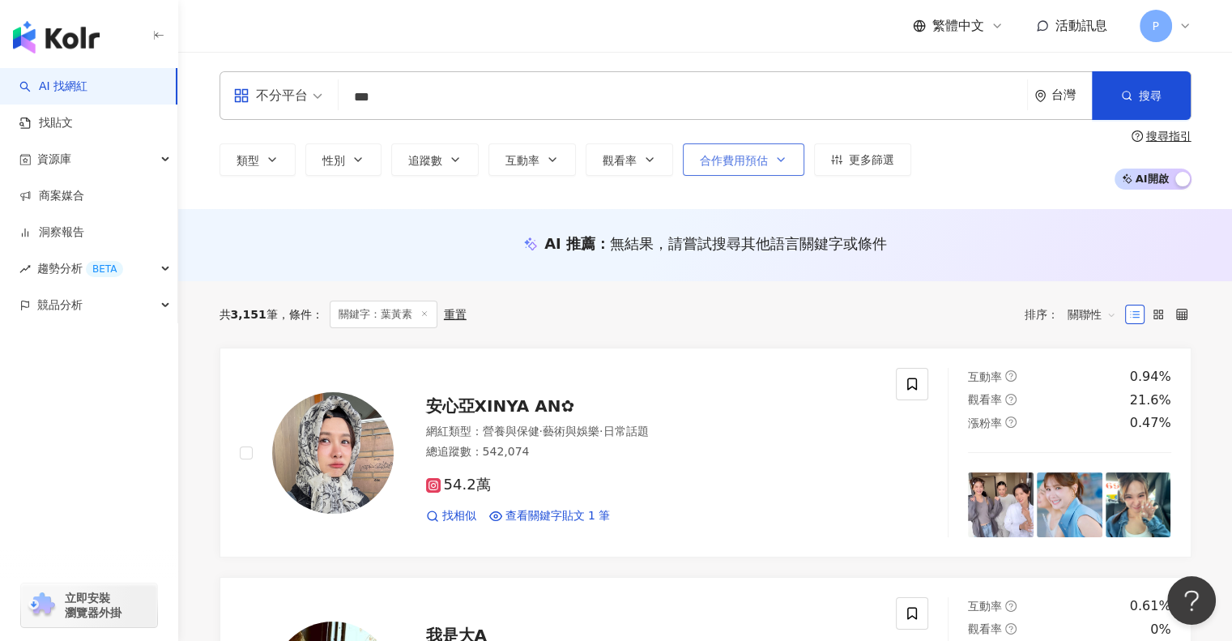
click at [781, 168] on button "合作費用預估" at bounding box center [743, 159] width 121 height 32
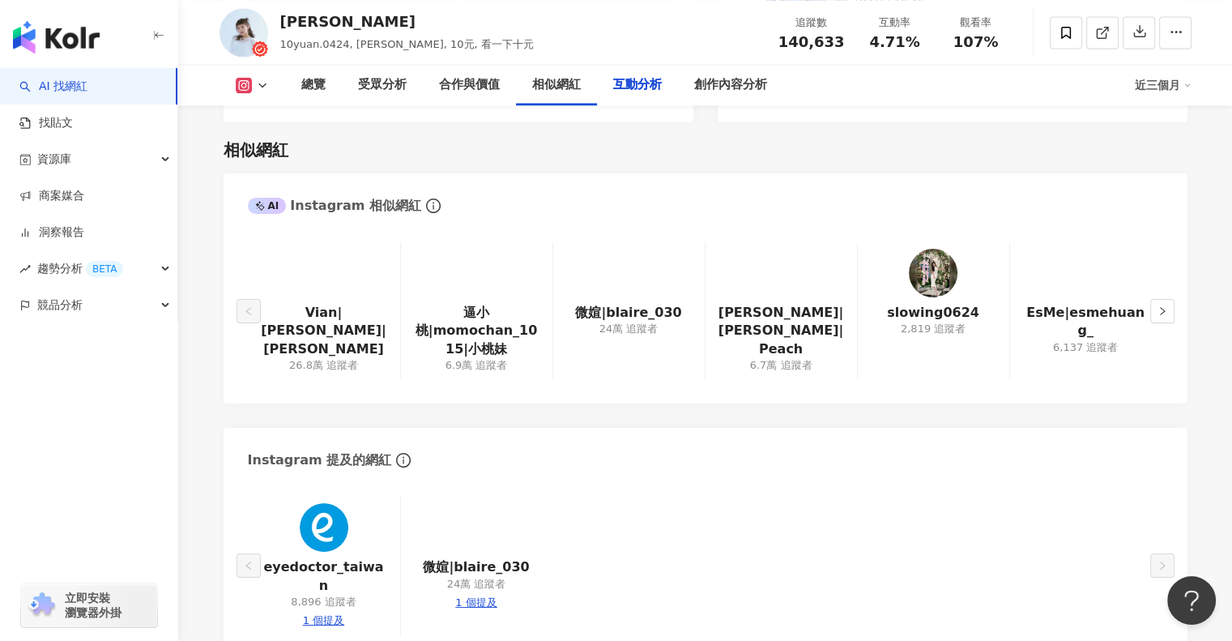
scroll to position [5019, 0]
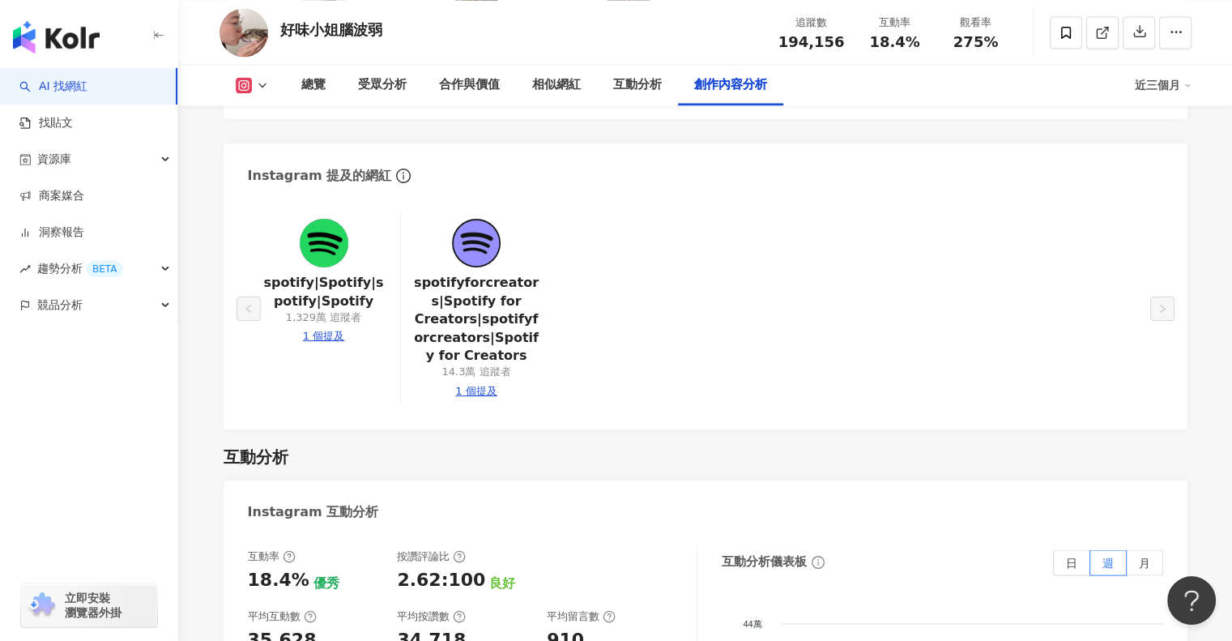
scroll to position [5106, 0]
